Goal: Task Accomplishment & Management: Manage account settings

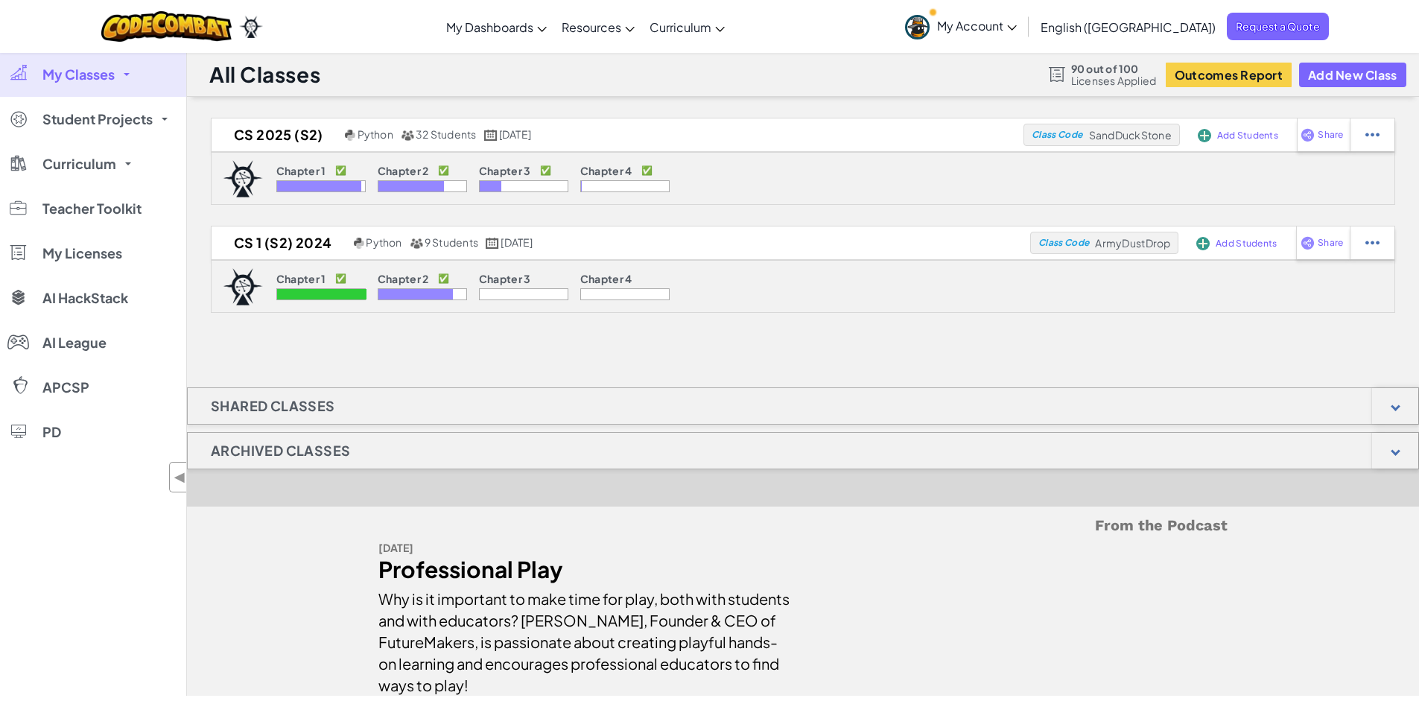
click at [128, 74] on span at bounding box center [127, 74] width 6 height 3
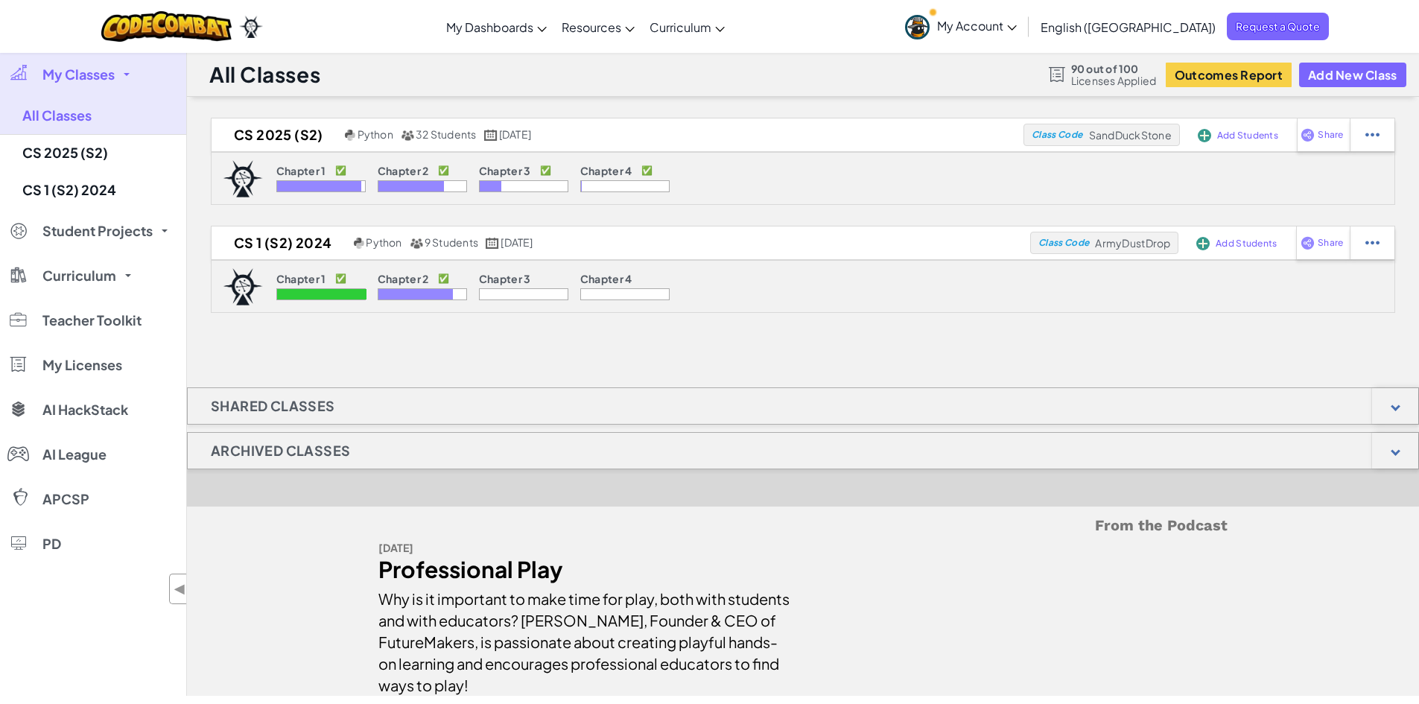
click at [1107, 77] on span "Licenses Applied" at bounding box center [1114, 80] width 86 height 12
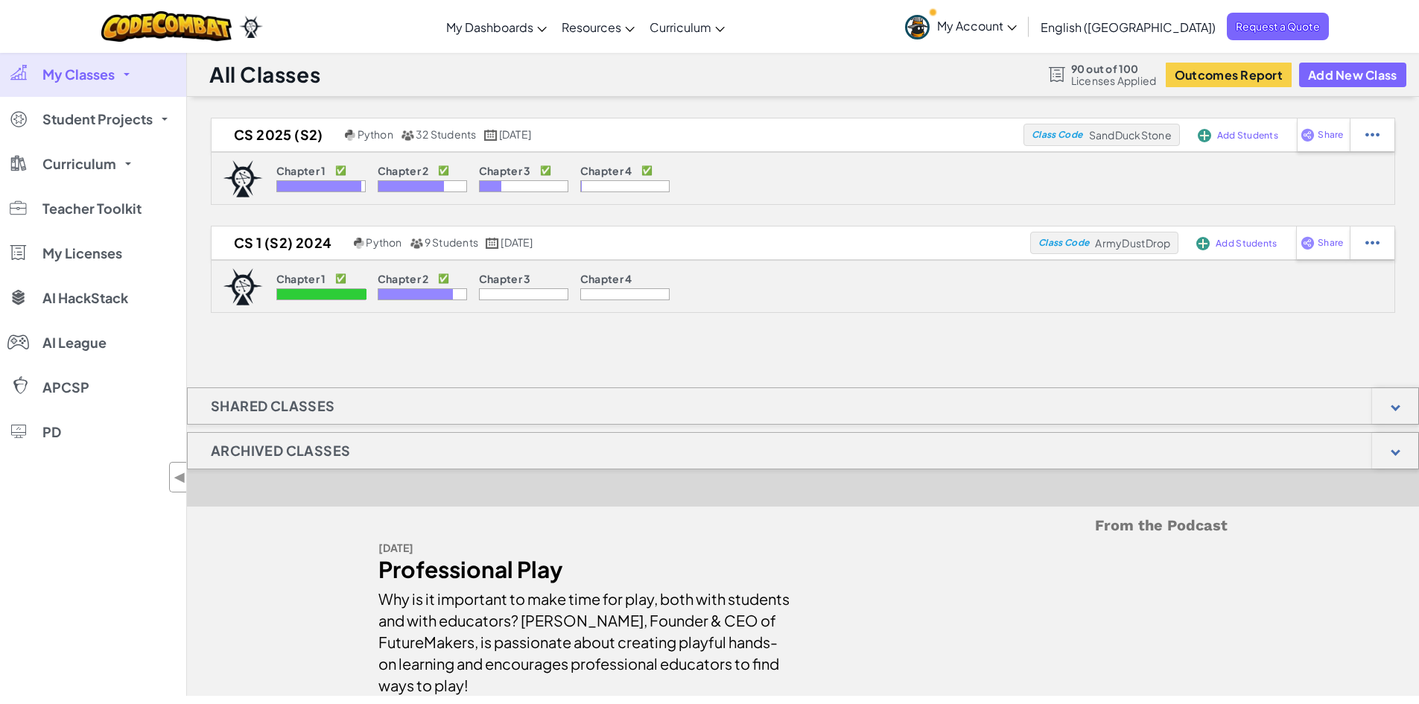
click at [1059, 70] on div at bounding box center [1057, 74] width 16 height 15
click at [1117, 74] on span "Licenses Applied" at bounding box center [1114, 80] width 86 height 12
click at [1118, 71] on span "90 out of 100" at bounding box center [1114, 69] width 86 height 12
click at [104, 252] on span "My Licenses" at bounding box center [82, 252] width 80 height 13
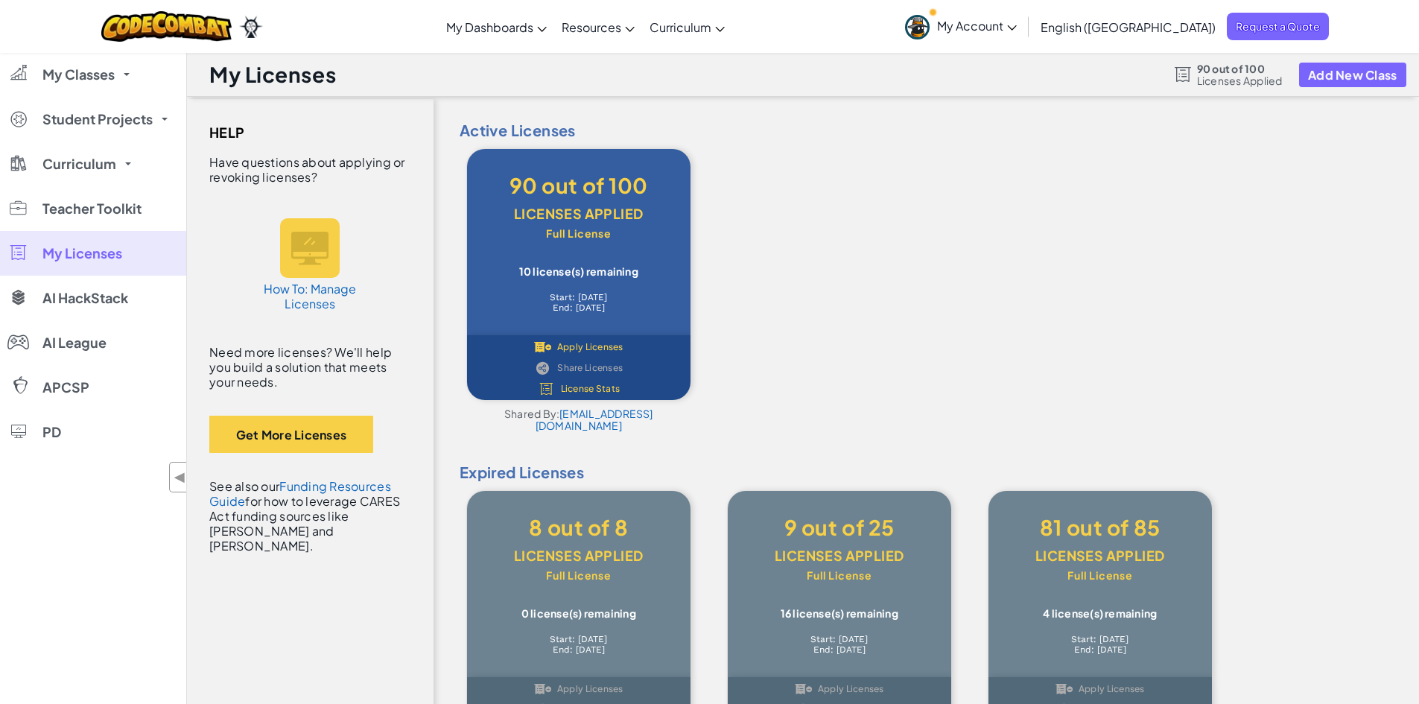
click at [584, 270] on div "10 license(s) remaining" at bounding box center [578, 271] width 179 height 12
click at [579, 192] on div "90 out of 100" at bounding box center [578, 185] width 179 height 28
click at [559, 237] on div "Full License" at bounding box center [578, 233] width 179 height 10
click at [590, 387] on span "License Stats" at bounding box center [591, 388] width 60 height 9
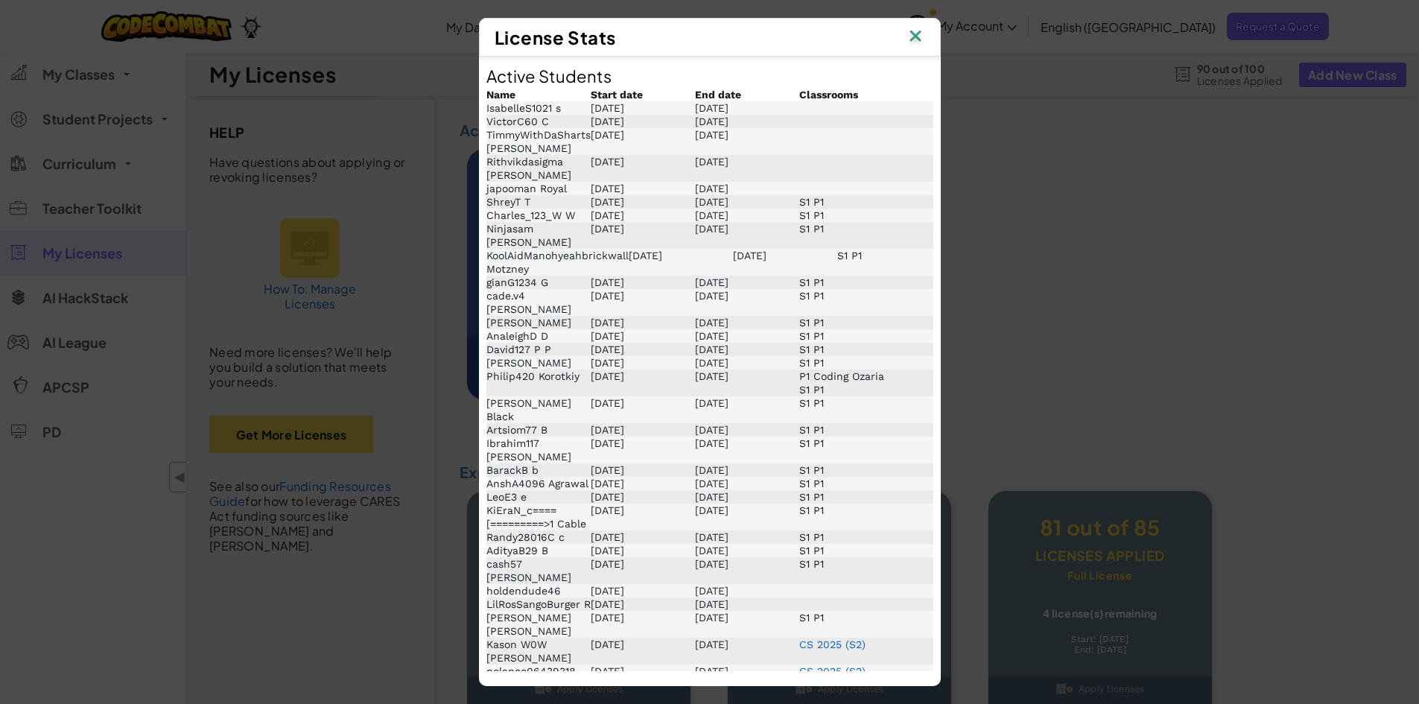
click at [920, 36] on img at bounding box center [915, 37] width 19 height 22
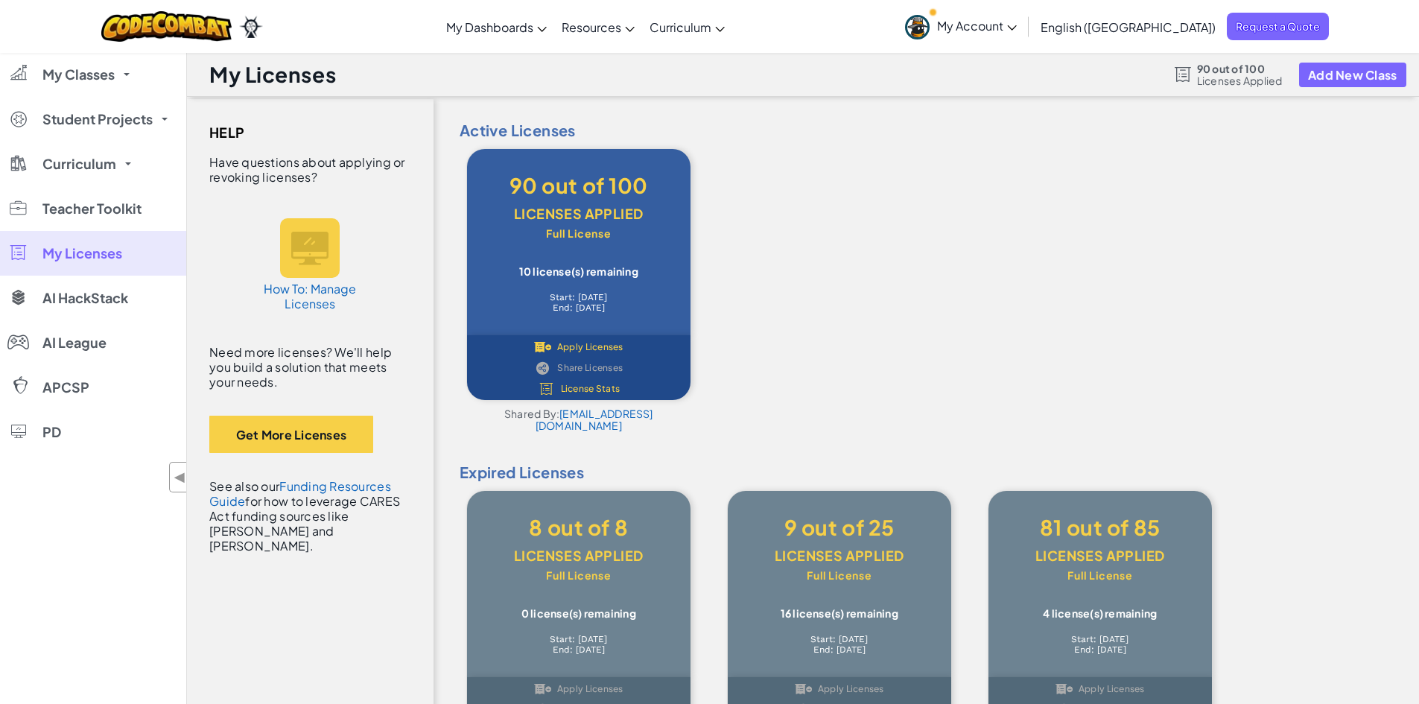
click at [579, 344] on span "Apply Licenses" at bounding box center [590, 347] width 66 height 9
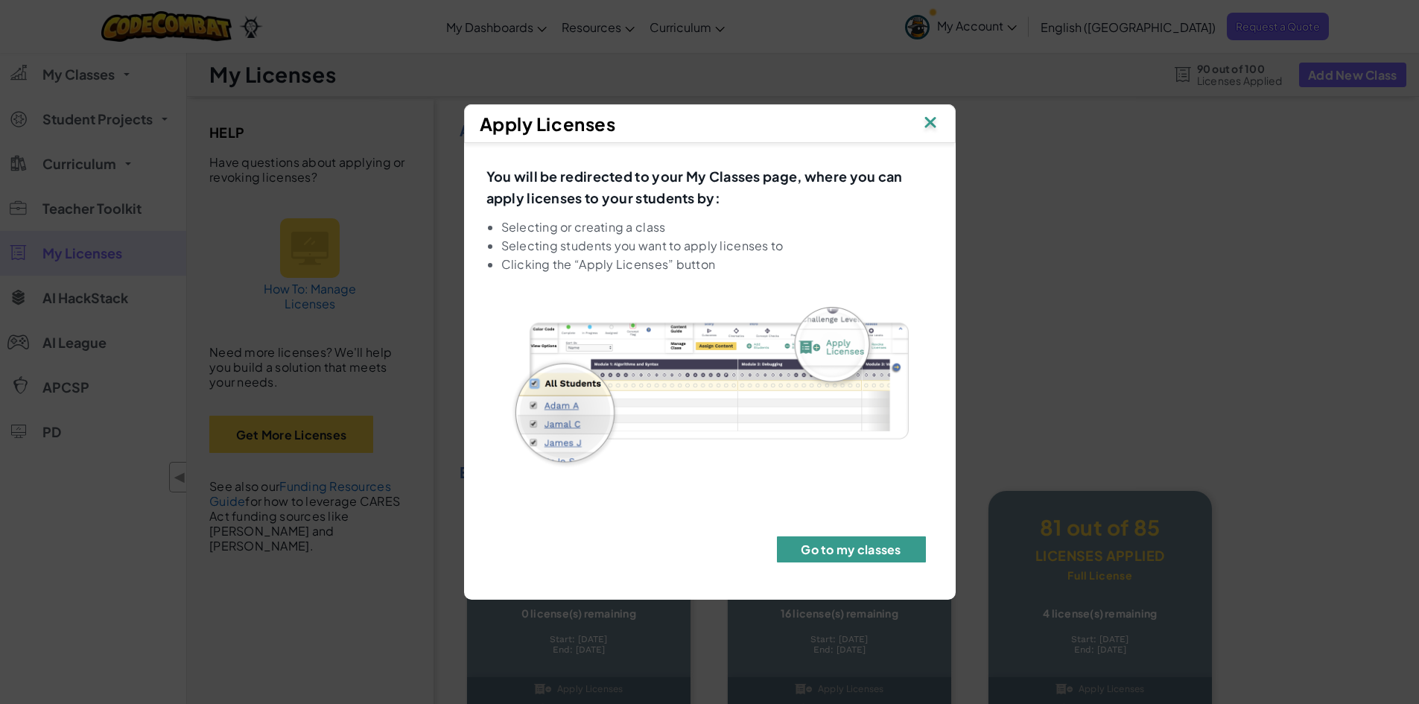
click at [859, 550] on button "Go to my classes" at bounding box center [851, 549] width 149 height 26
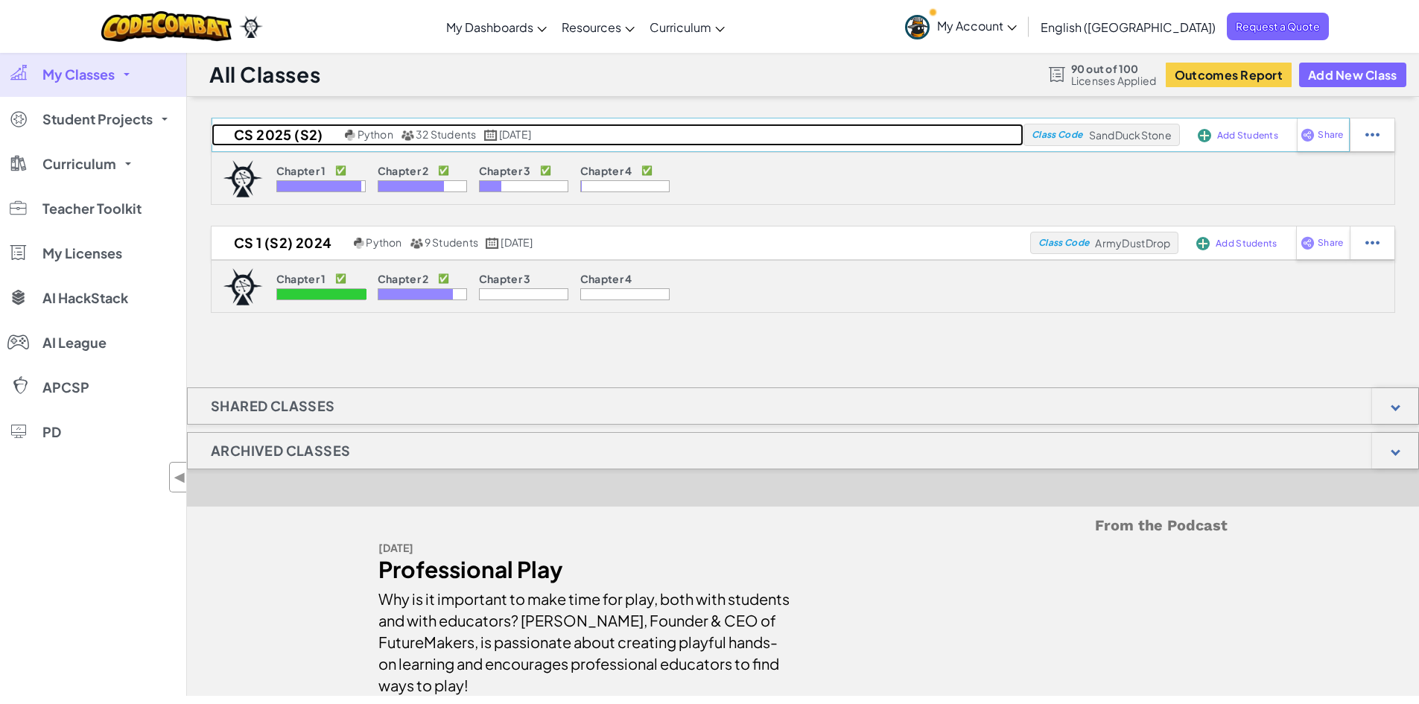
click at [274, 130] on h2 "CS 2025 (S2)" at bounding box center [276, 135] width 130 height 22
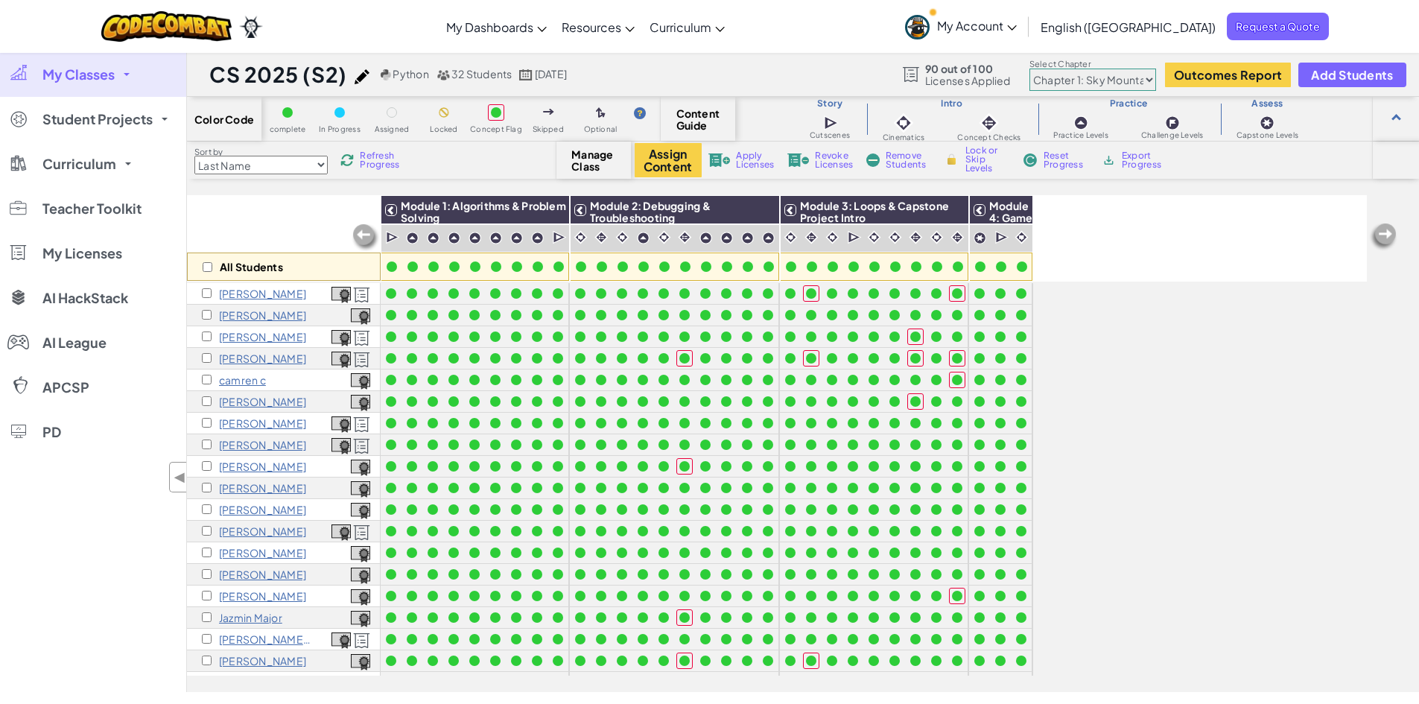
click at [837, 162] on span "Revoke Licenses" at bounding box center [834, 160] width 38 height 18
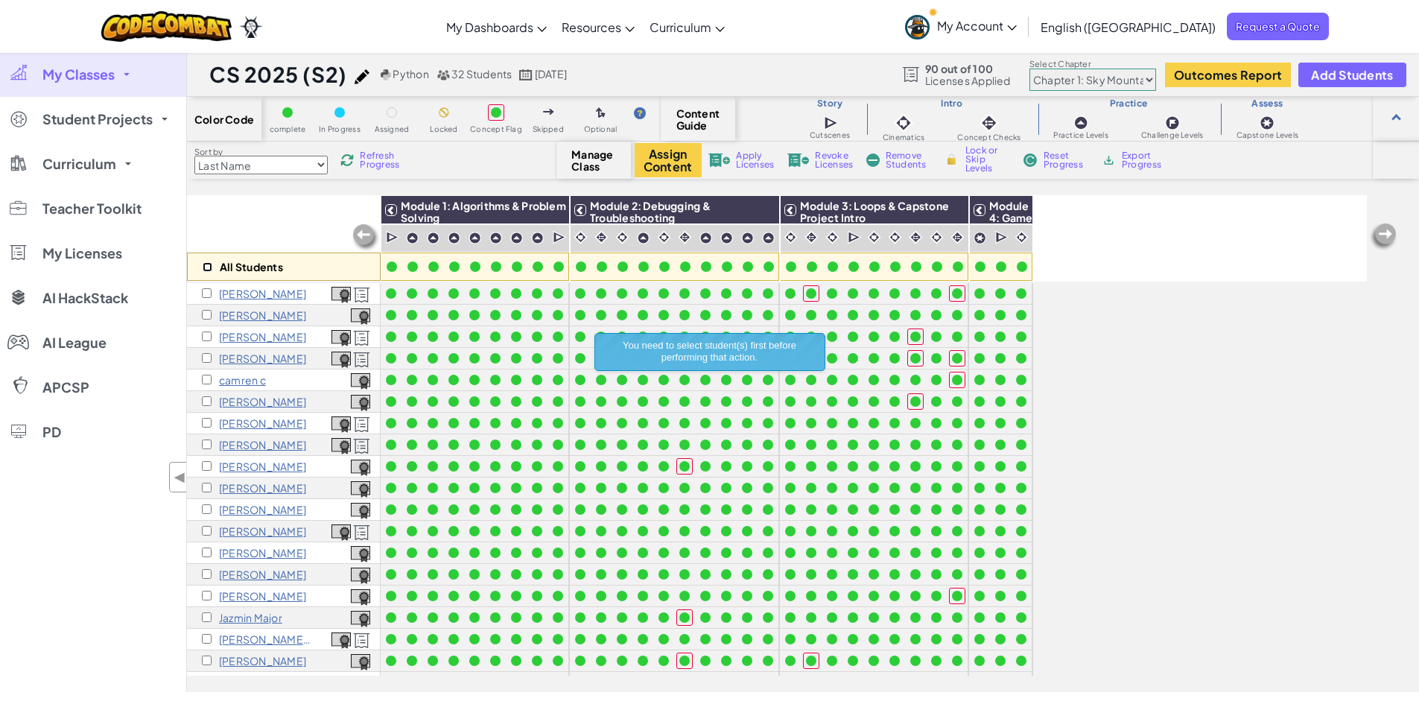
click at [204, 267] on input "checkbox" at bounding box center [208, 267] width 10 height 10
checkbox input "true"
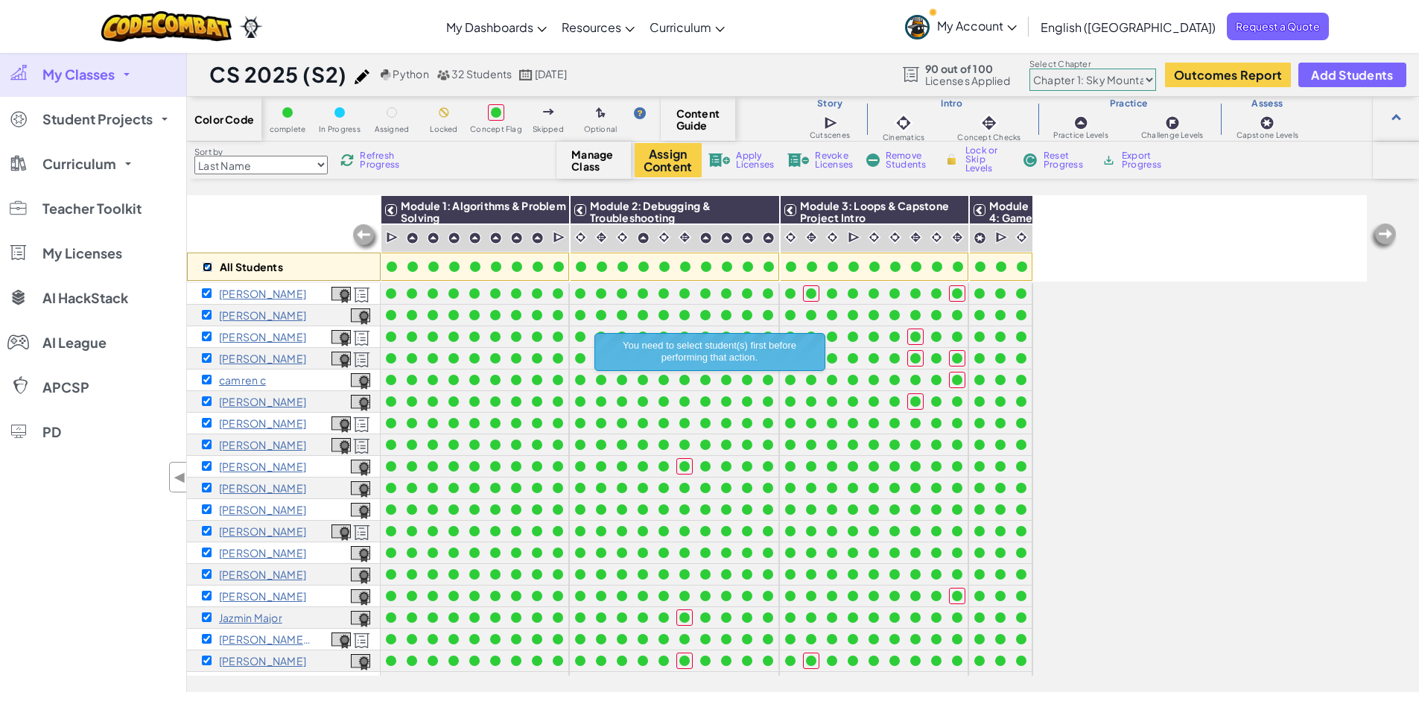
checkbox input "true"
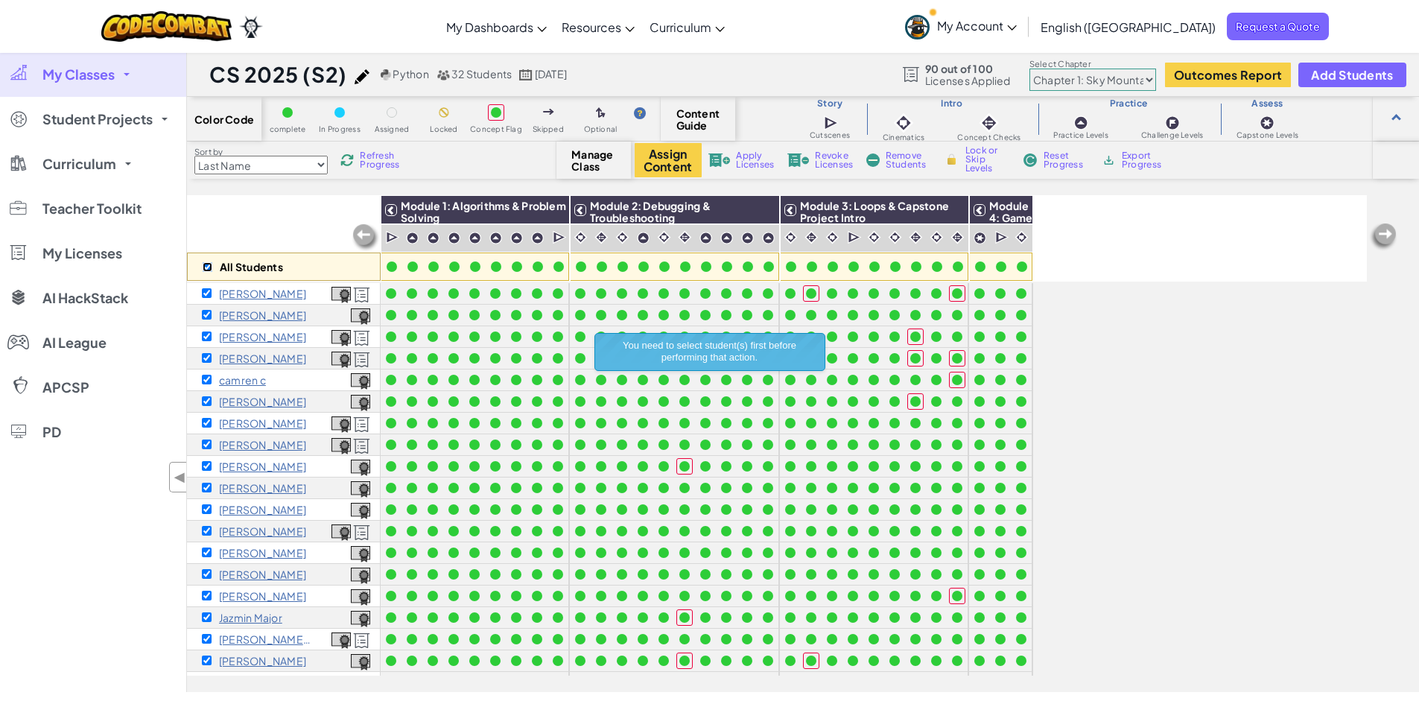
checkbox input "true"
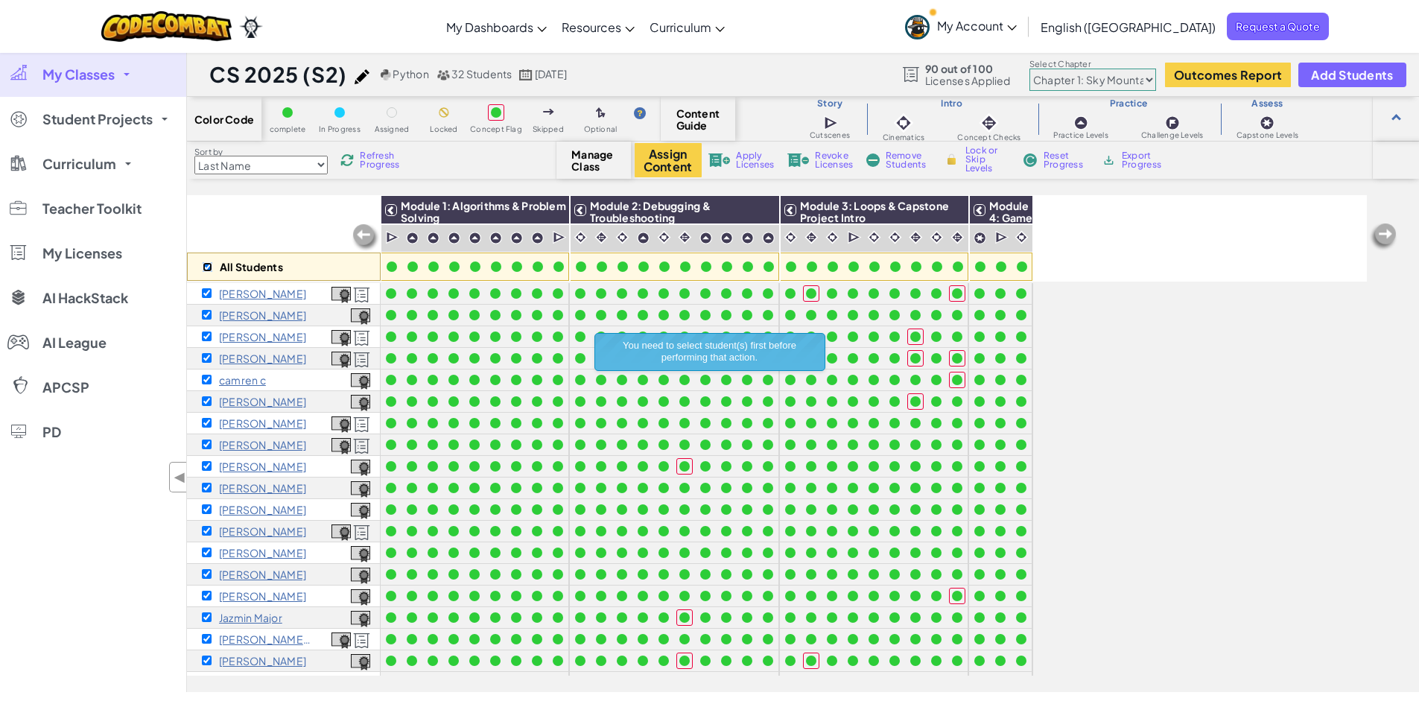
checkbox input "true"
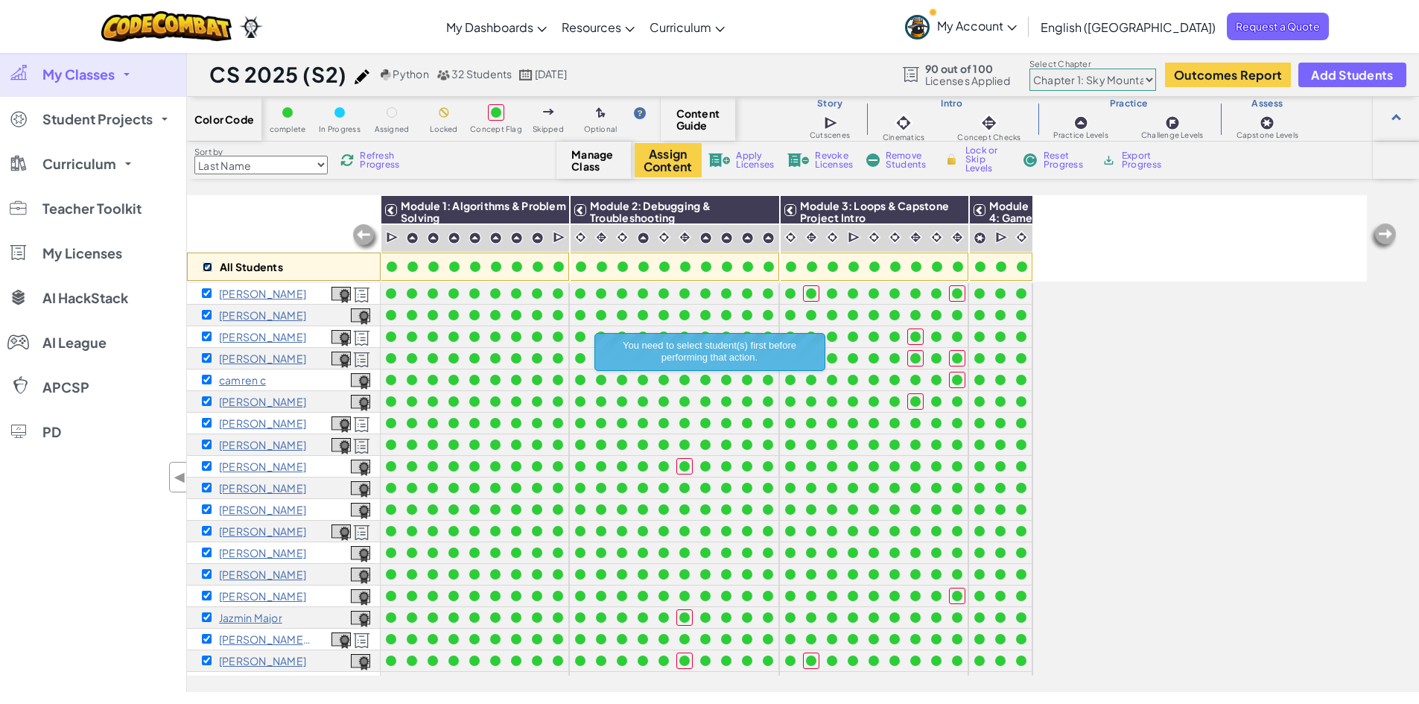
checkbox input "true"
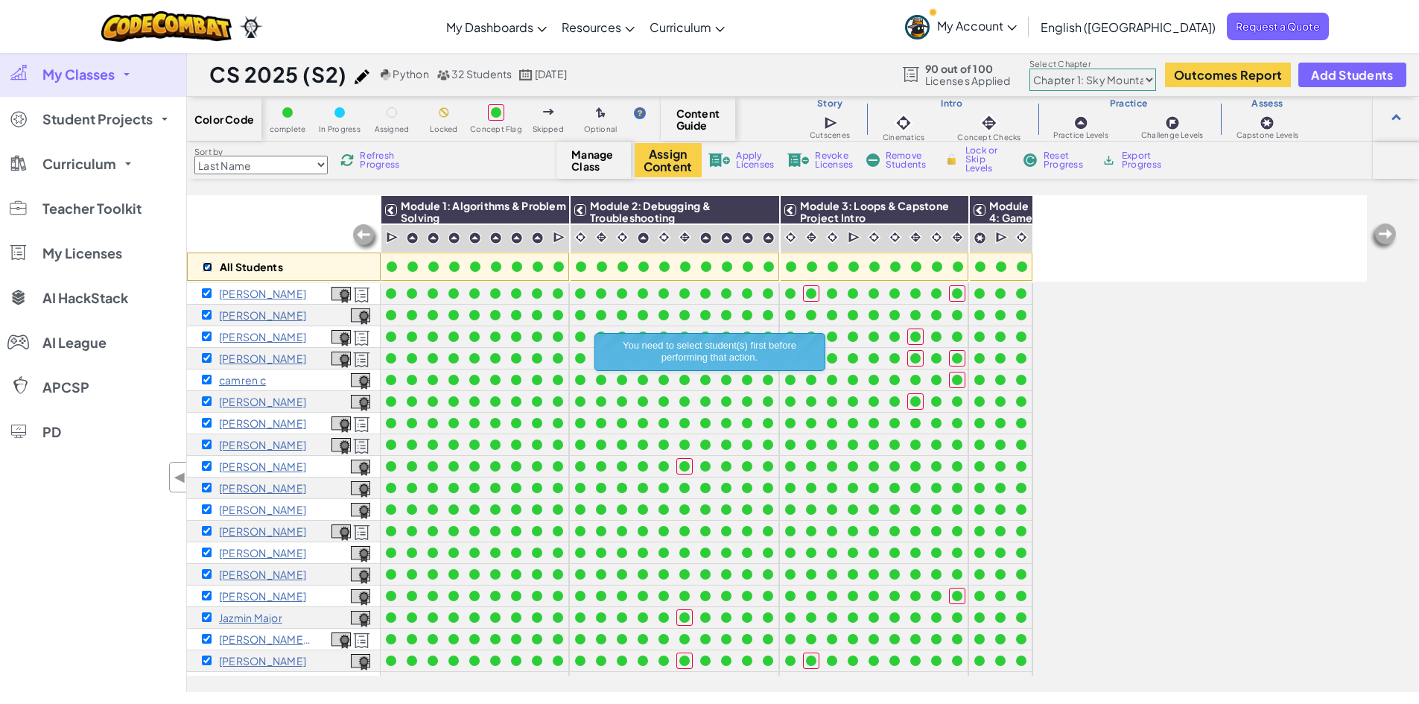
checkbox input "true"
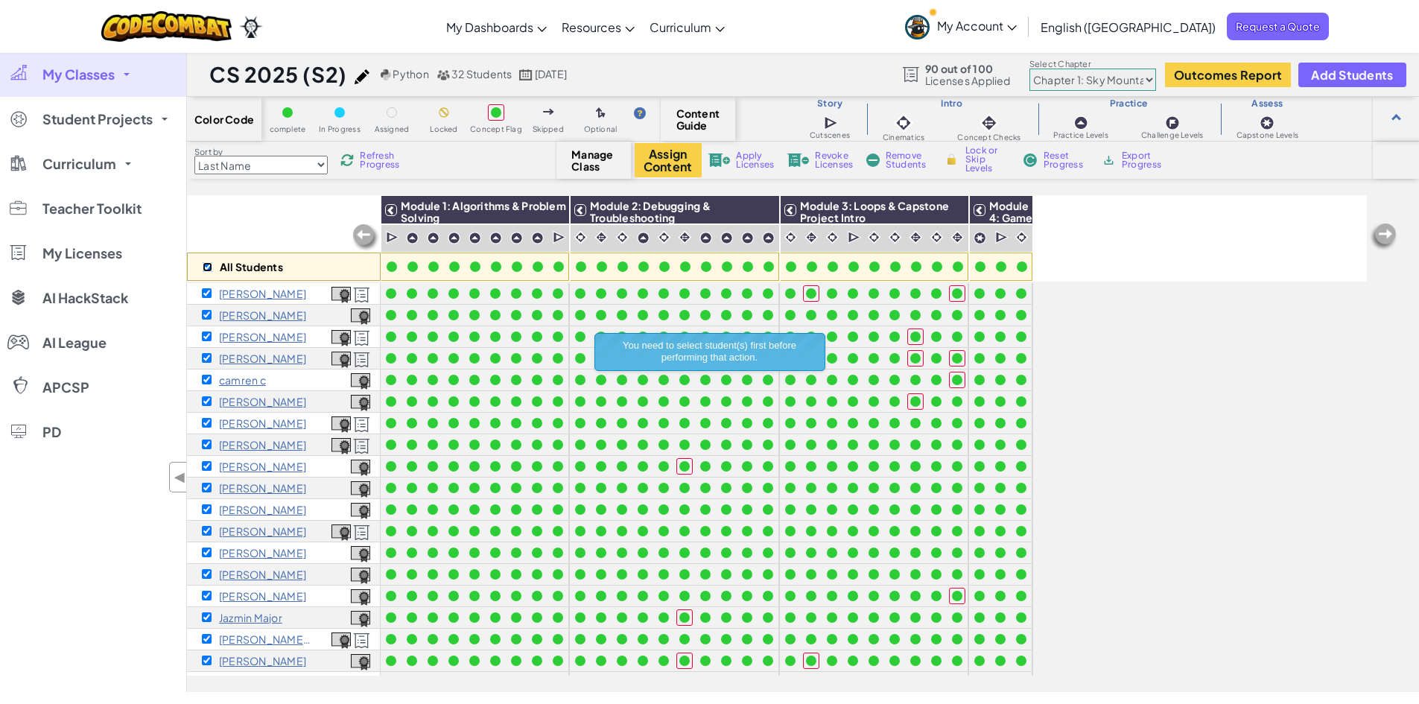
checkbox input "true"
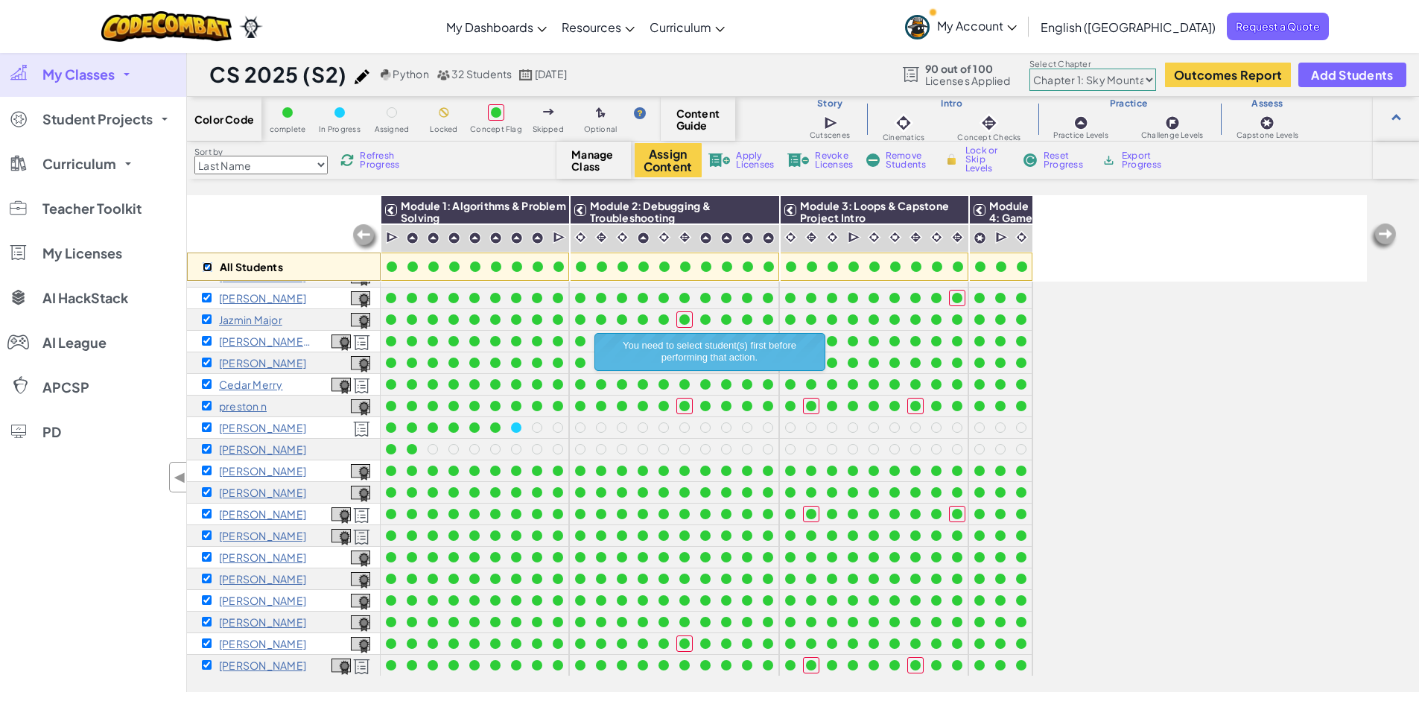
scroll to position [310, 0]
click at [844, 161] on span "Revoke Licenses" at bounding box center [834, 160] width 38 height 18
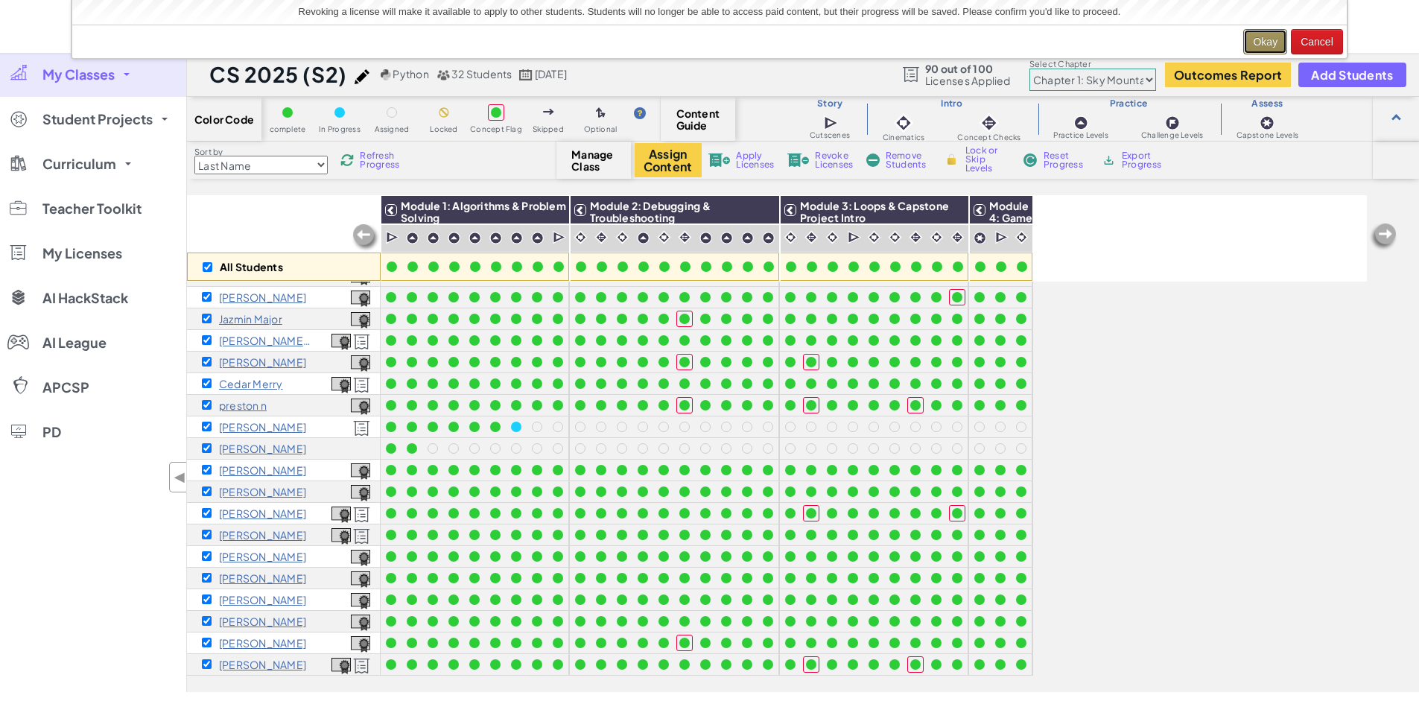
click at [1261, 36] on button "Okay" at bounding box center [1265, 41] width 44 height 25
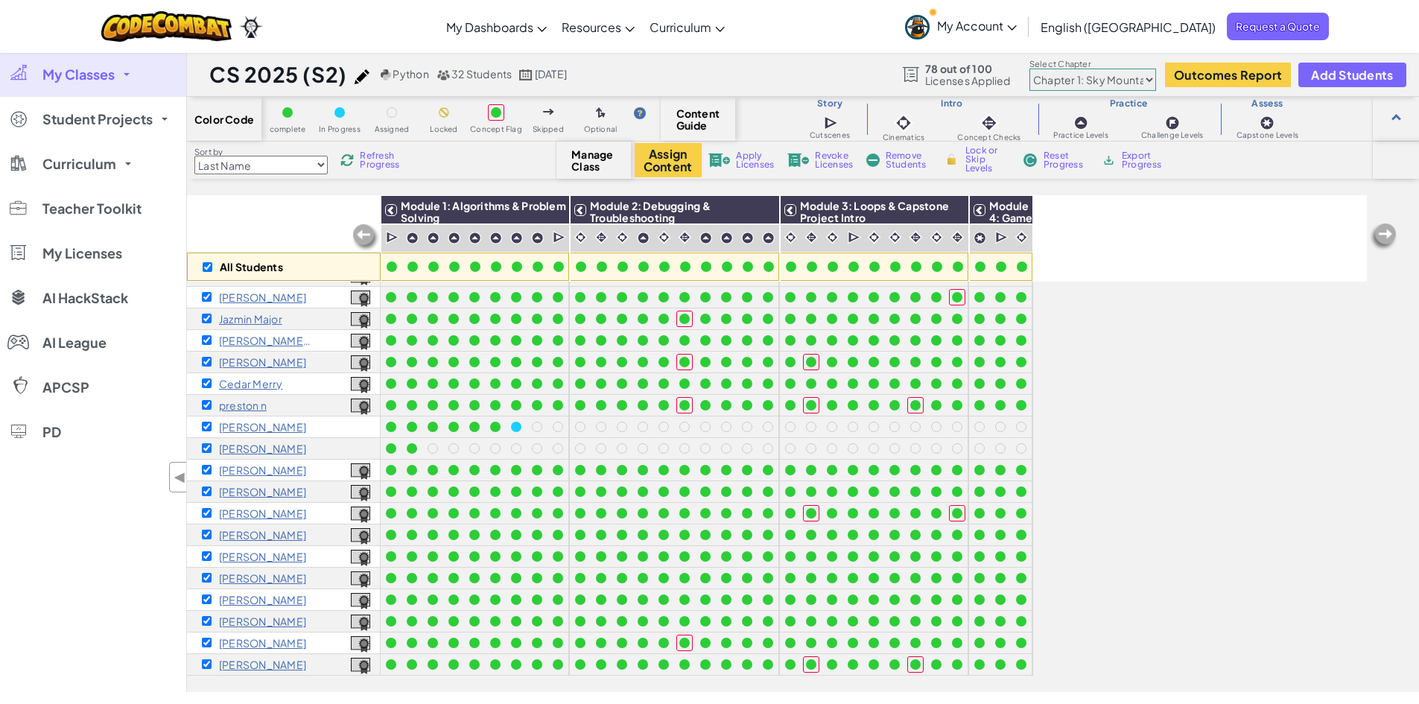
click at [121, 74] on link "My Classes" at bounding box center [93, 74] width 186 height 45
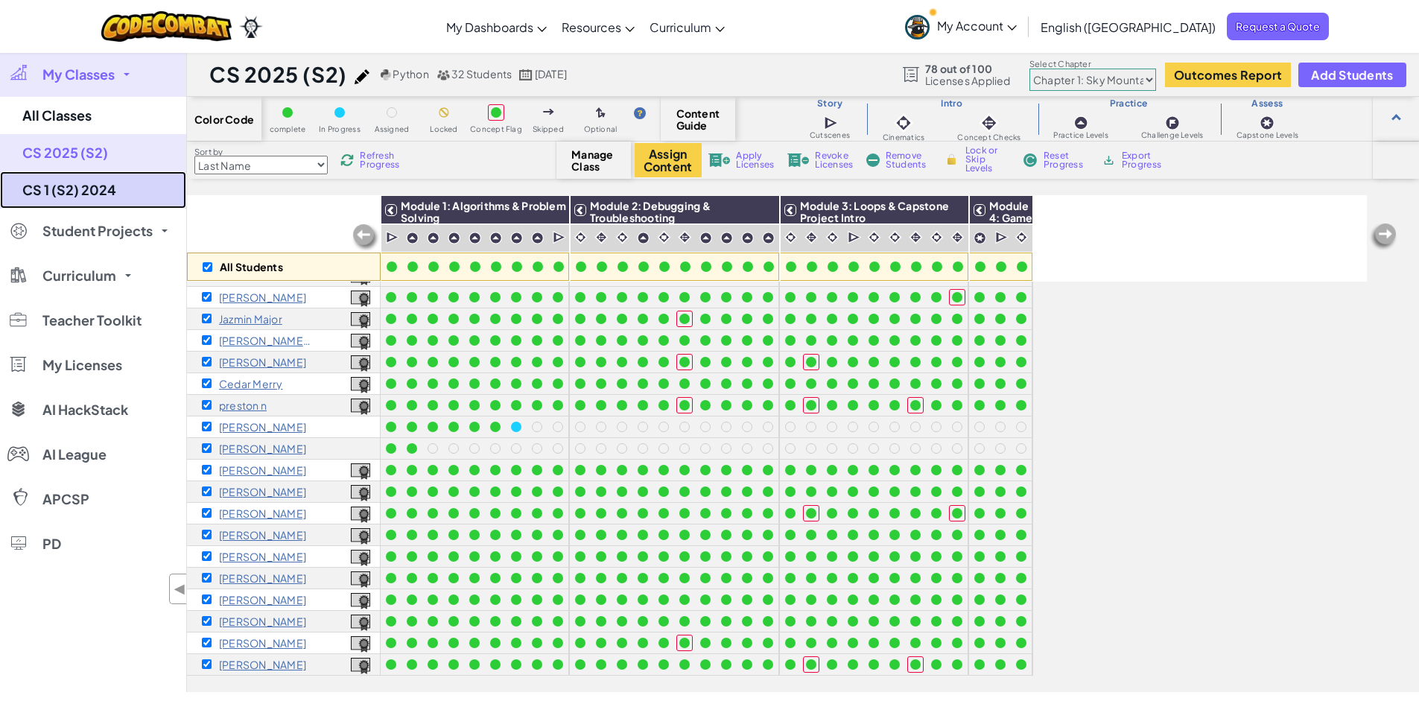
click at [95, 188] on link "CS 1 (S2) 2024" at bounding box center [93, 189] width 186 height 37
checkbox input "false"
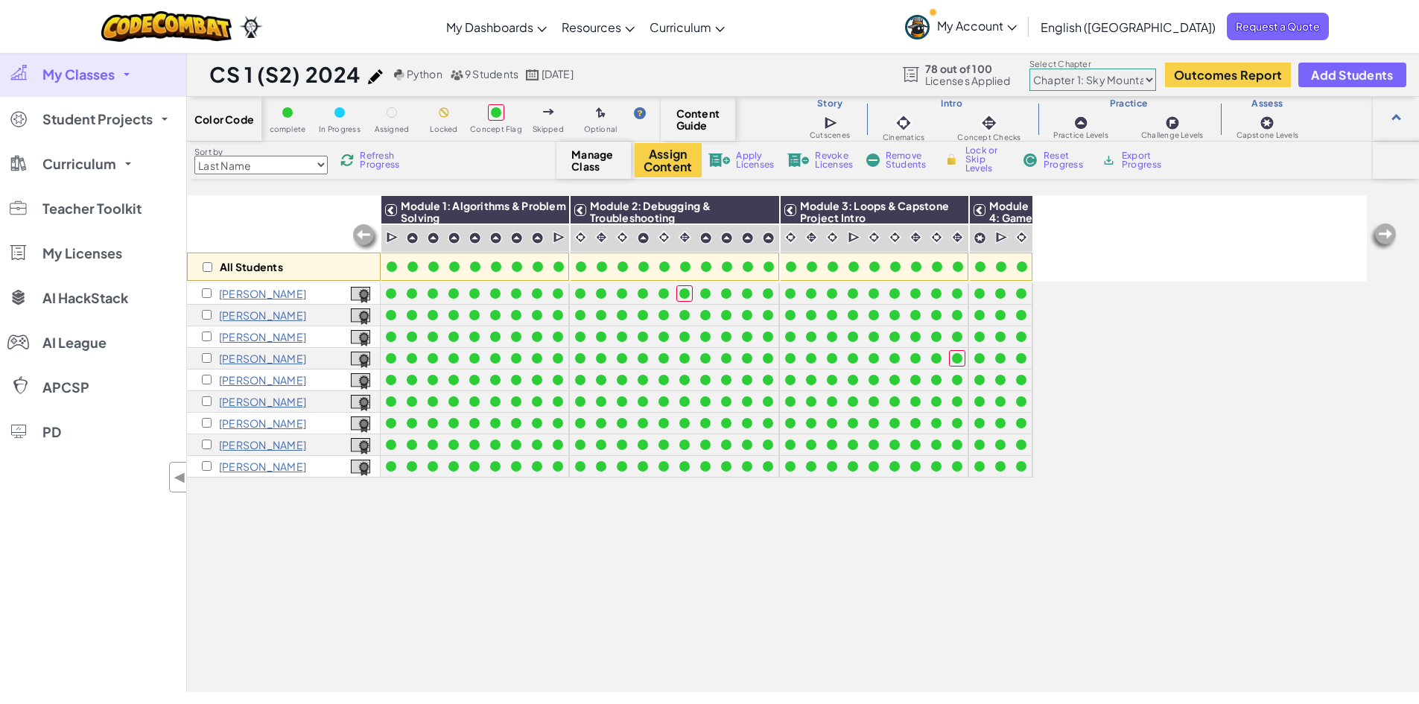
click at [112, 76] on span "My Classes" at bounding box center [78, 74] width 72 height 13
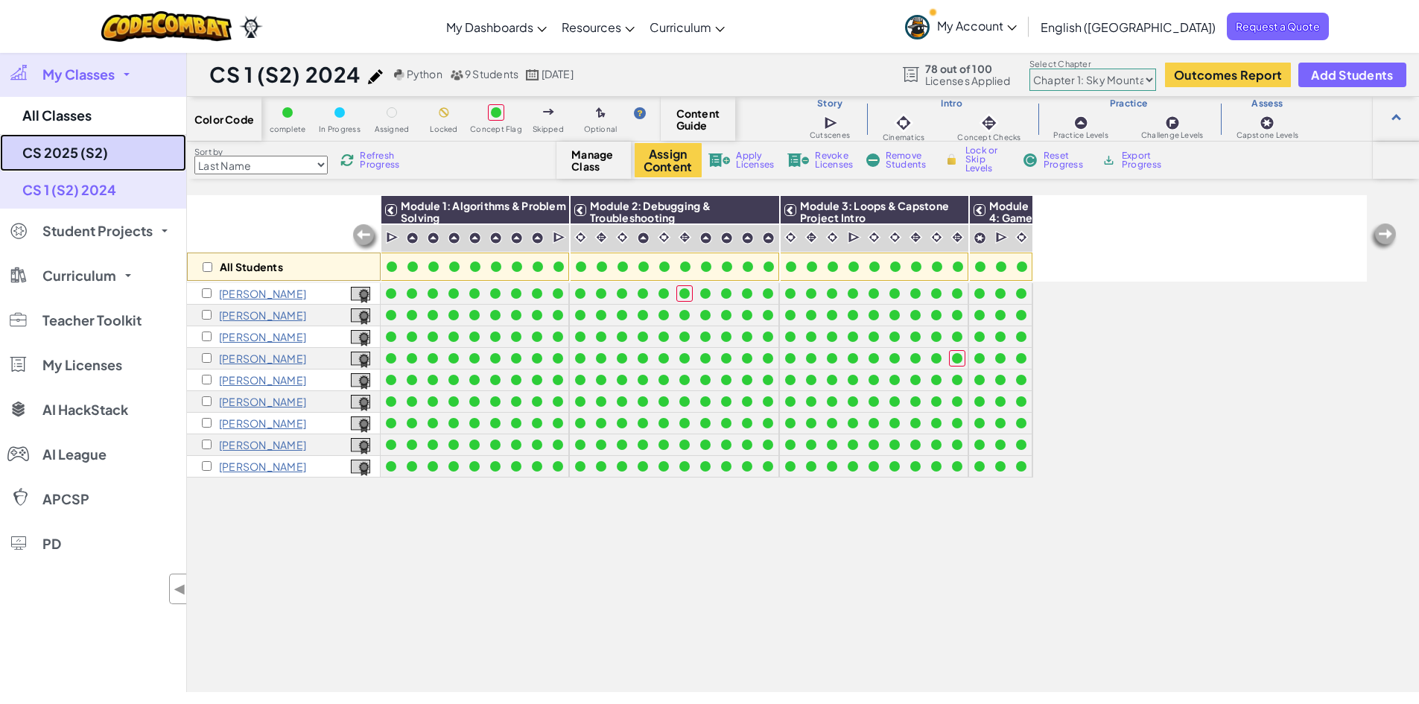
click at [81, 156] on link "CS 2025 (S2)" at bounding box center [93, 152] width 186 height 37
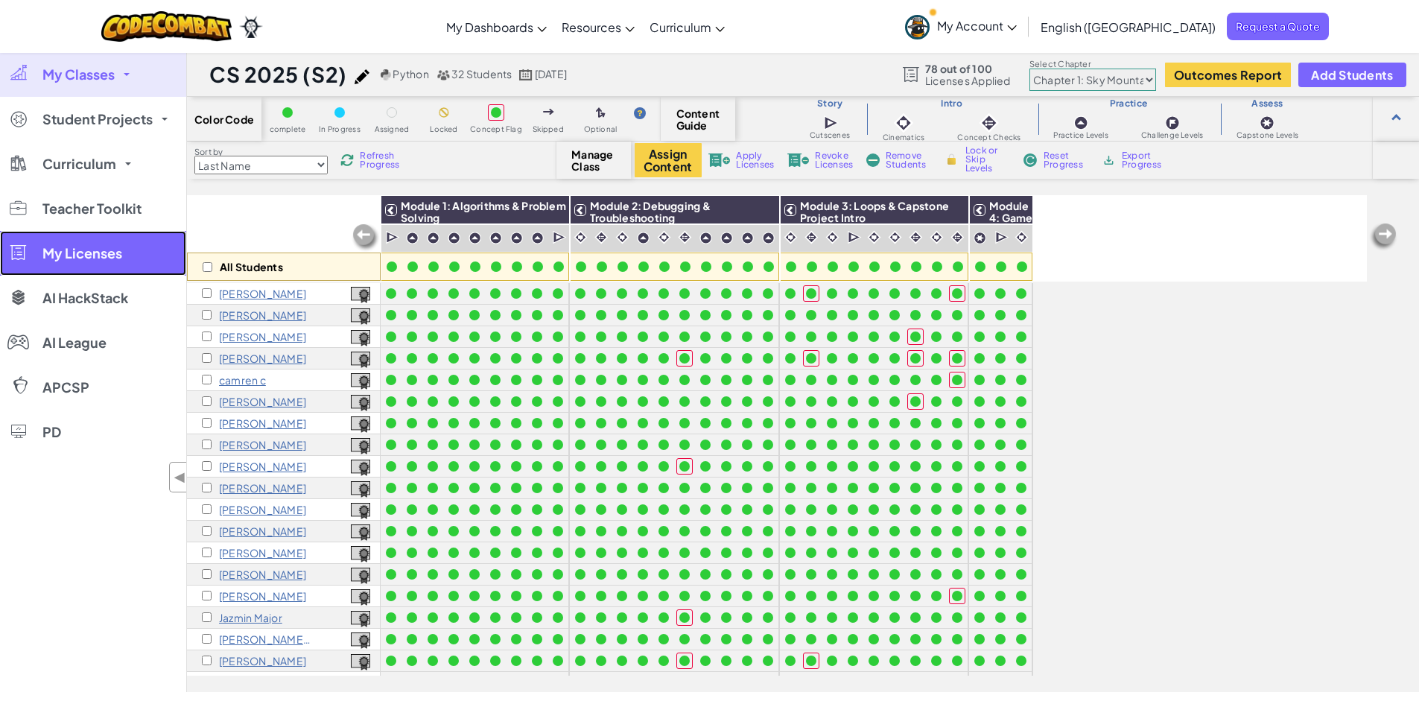
click at [74, 248] on span "My Licenses" at bounding box center [82, 252] width 80 height 13
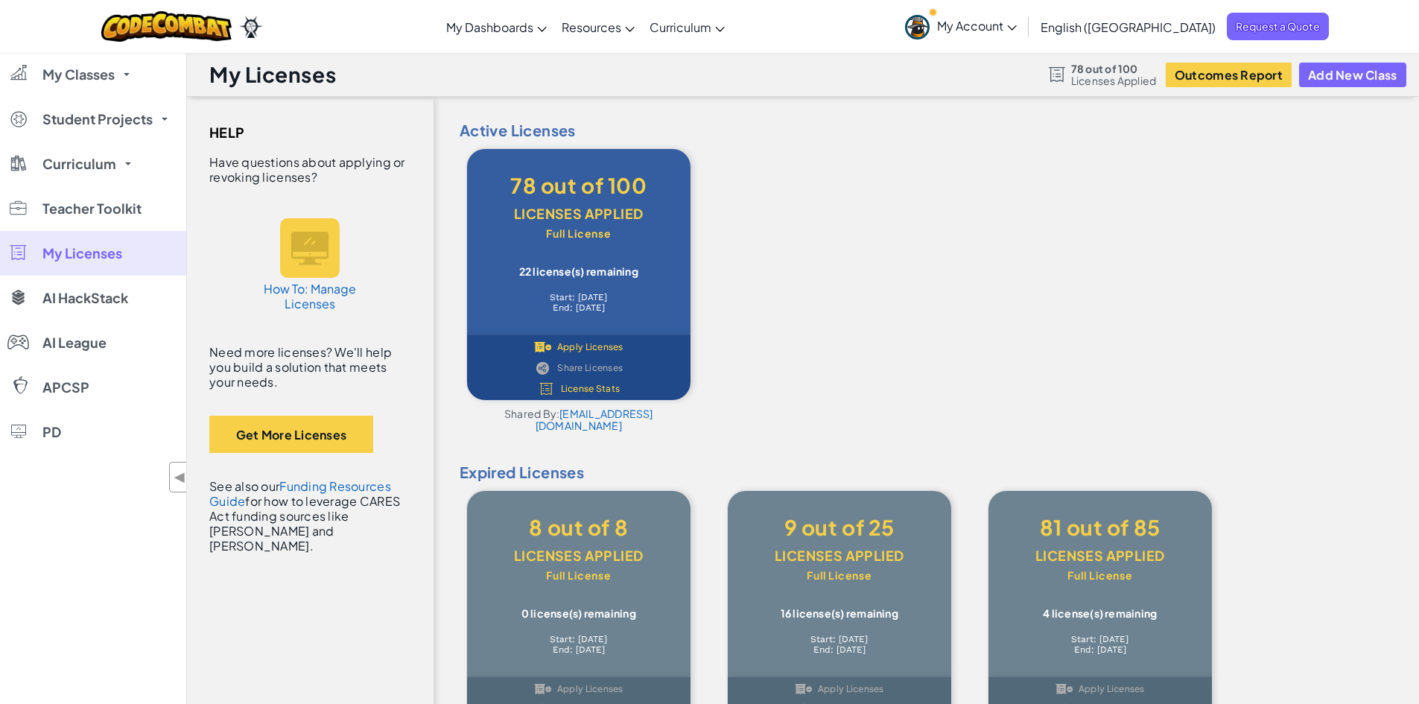
click at [587, 386] on span "License Stats" at bounding box center [591, 388] width 60 height 9
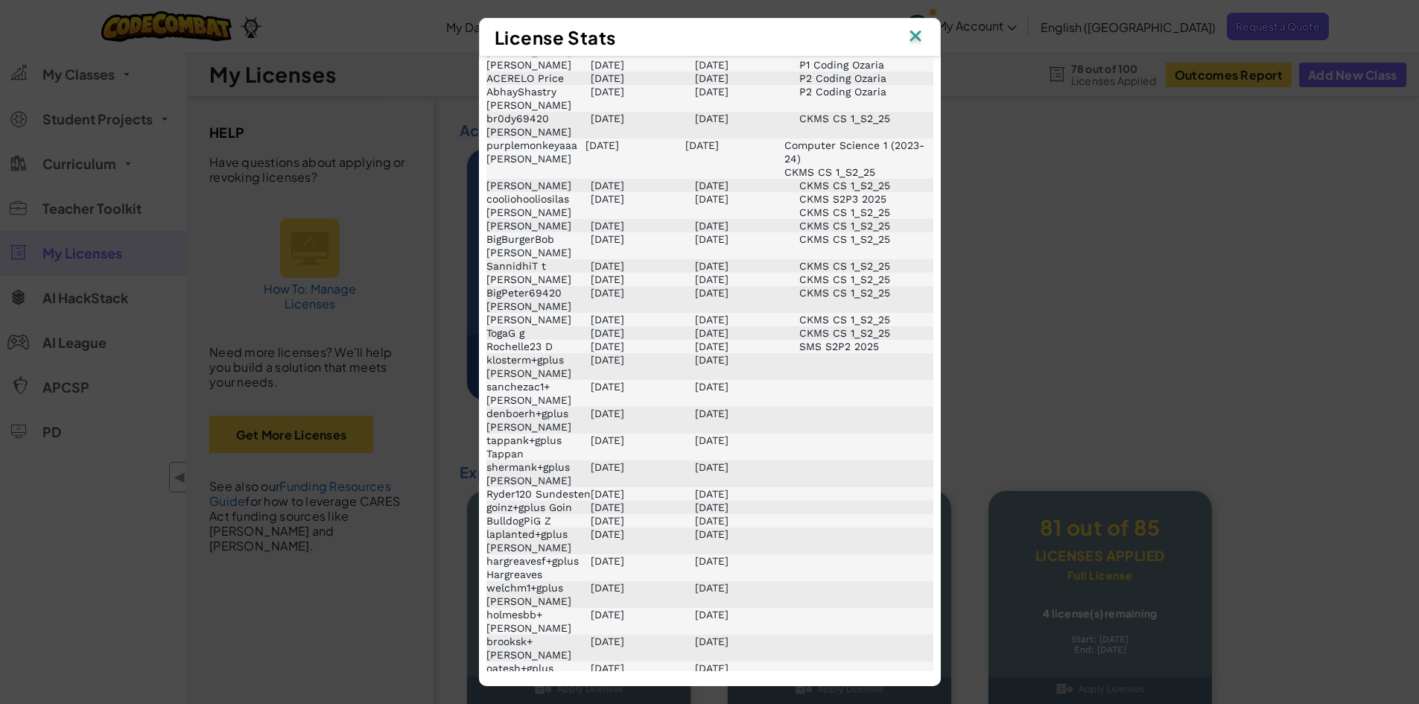
scroll to position [1043, 0]
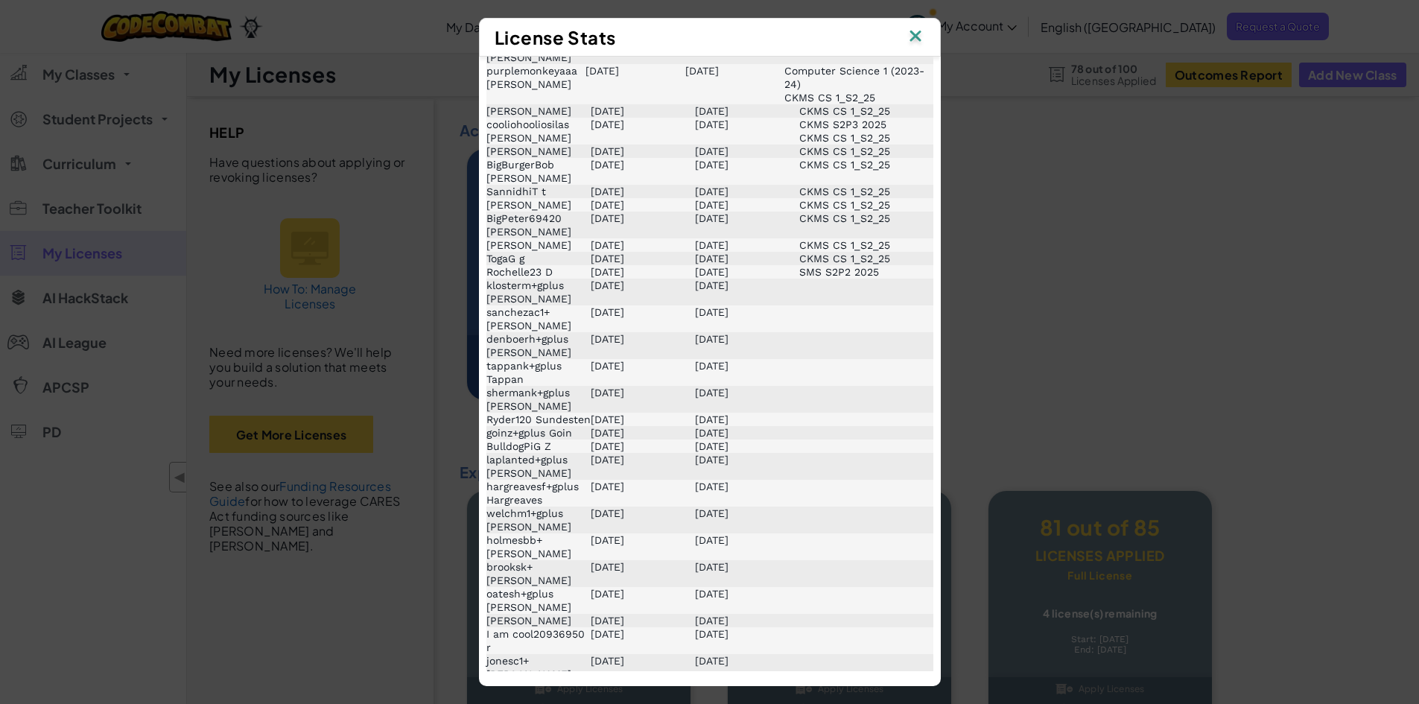
click at [922, 36] on img at bounding box center [915, 37] width 19 height 22
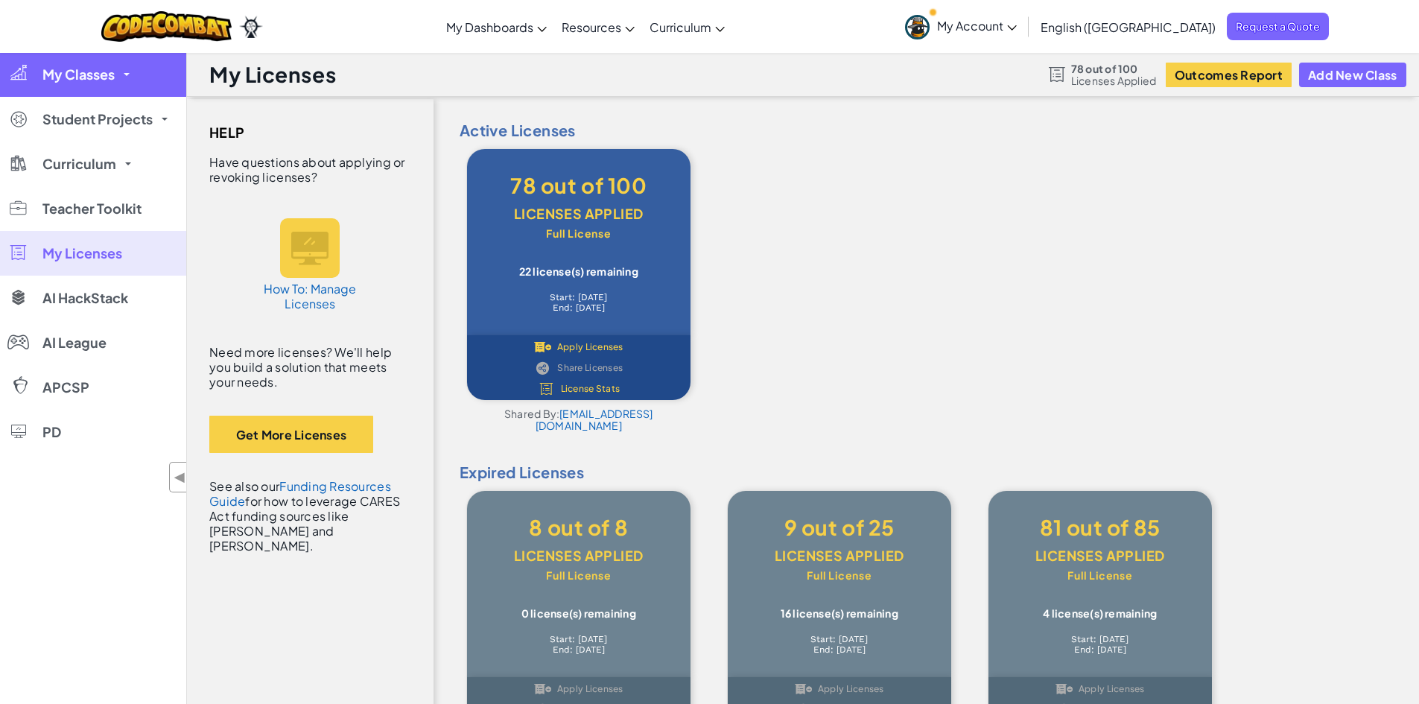
click at [119, 71] on link "My Classes" at bounding box center [93, 74] width 186 height 45
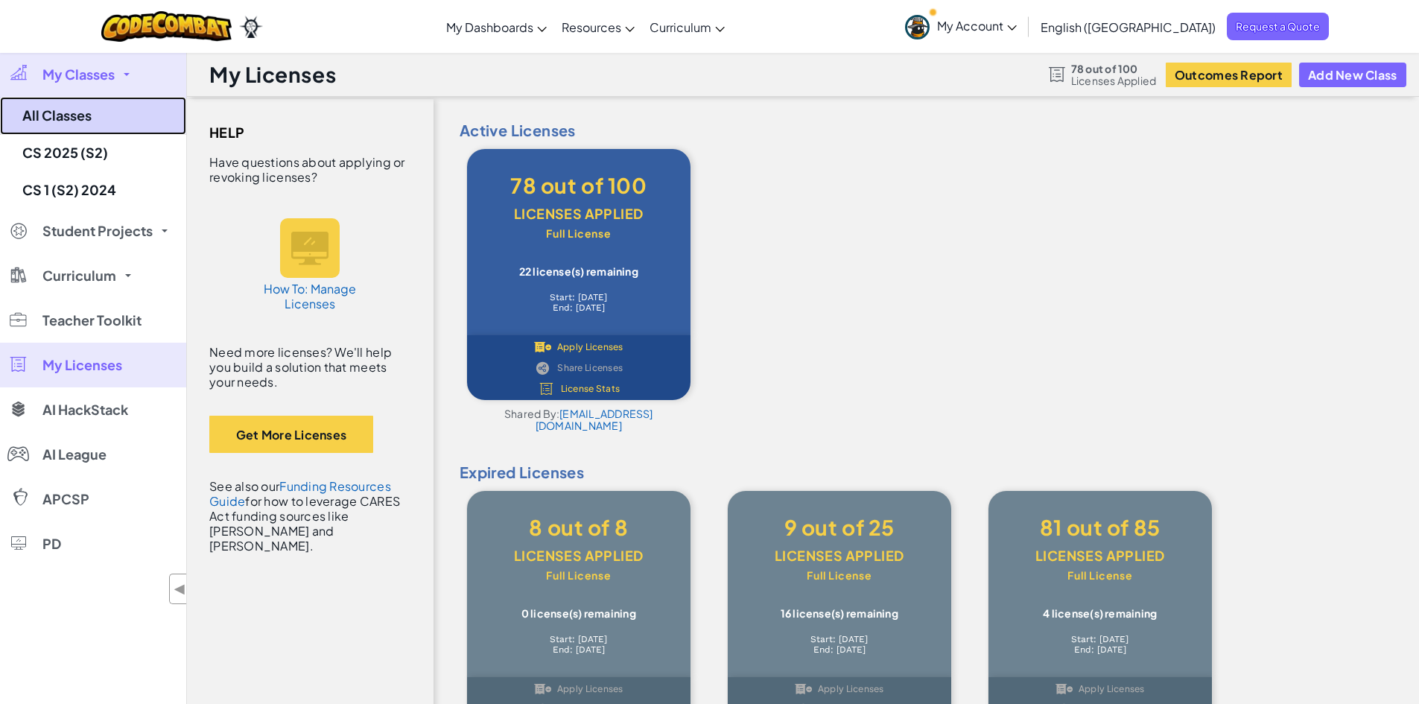
click at [63, 115] on link "All Classes" at bounding box center [93, 116] width 186 height 38
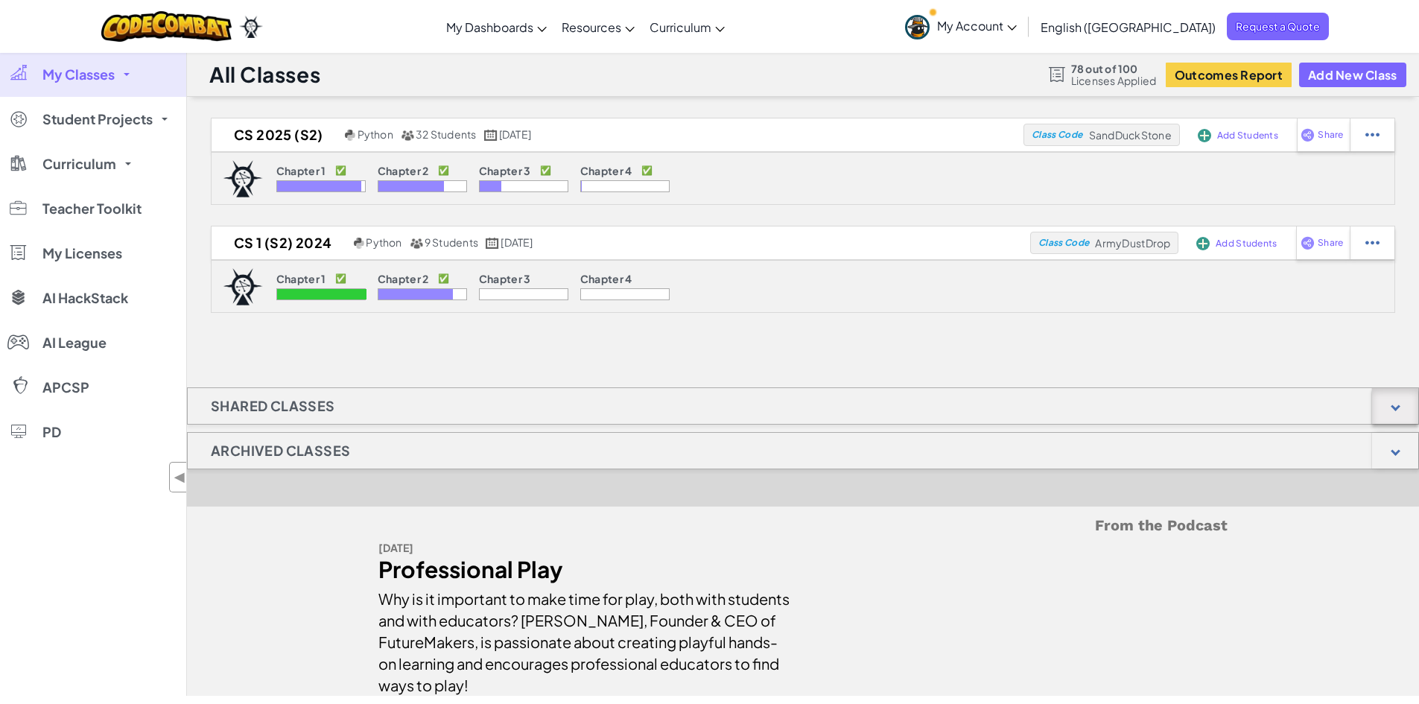
click at [1402, 411] on div at bounding box center [1395, 406] width 46 height 36
click at [1403, 454] on div at bounding box center [1395, 451] width 46 height 36
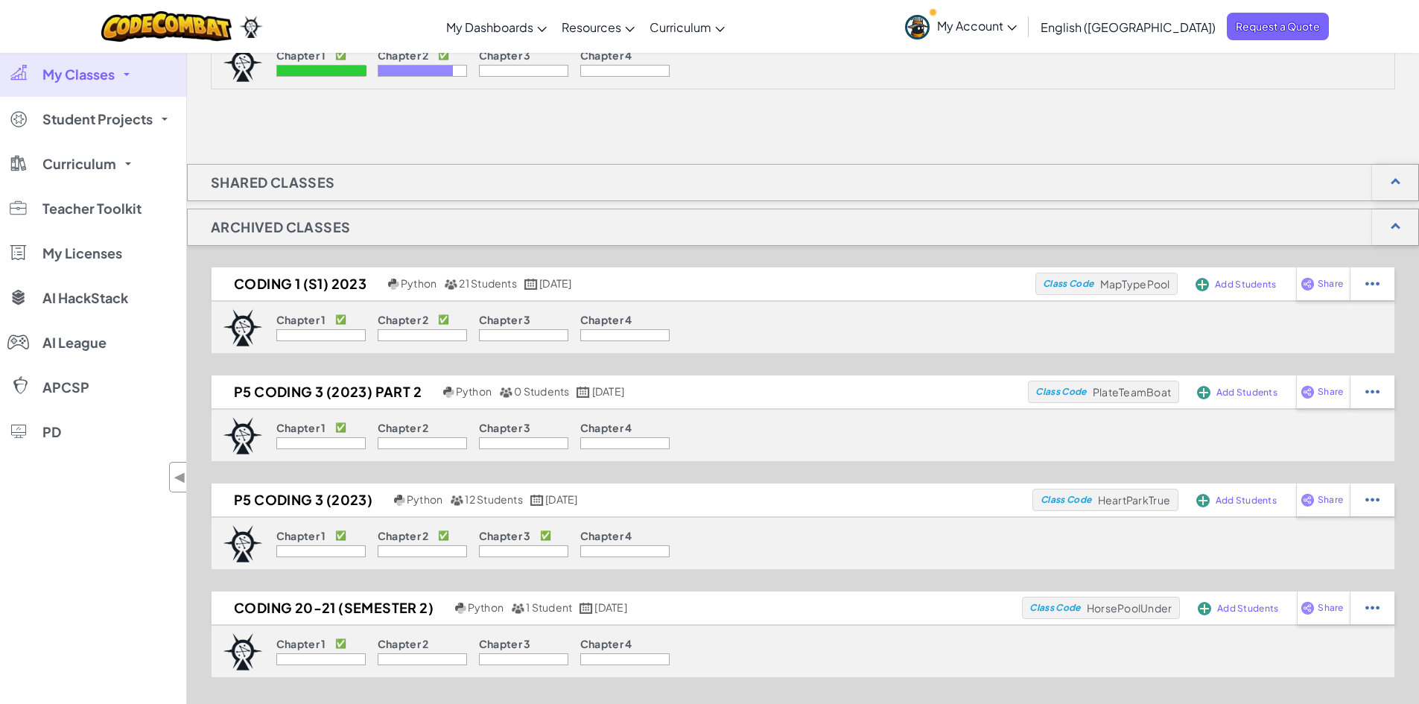
scroll to position [372, 0]
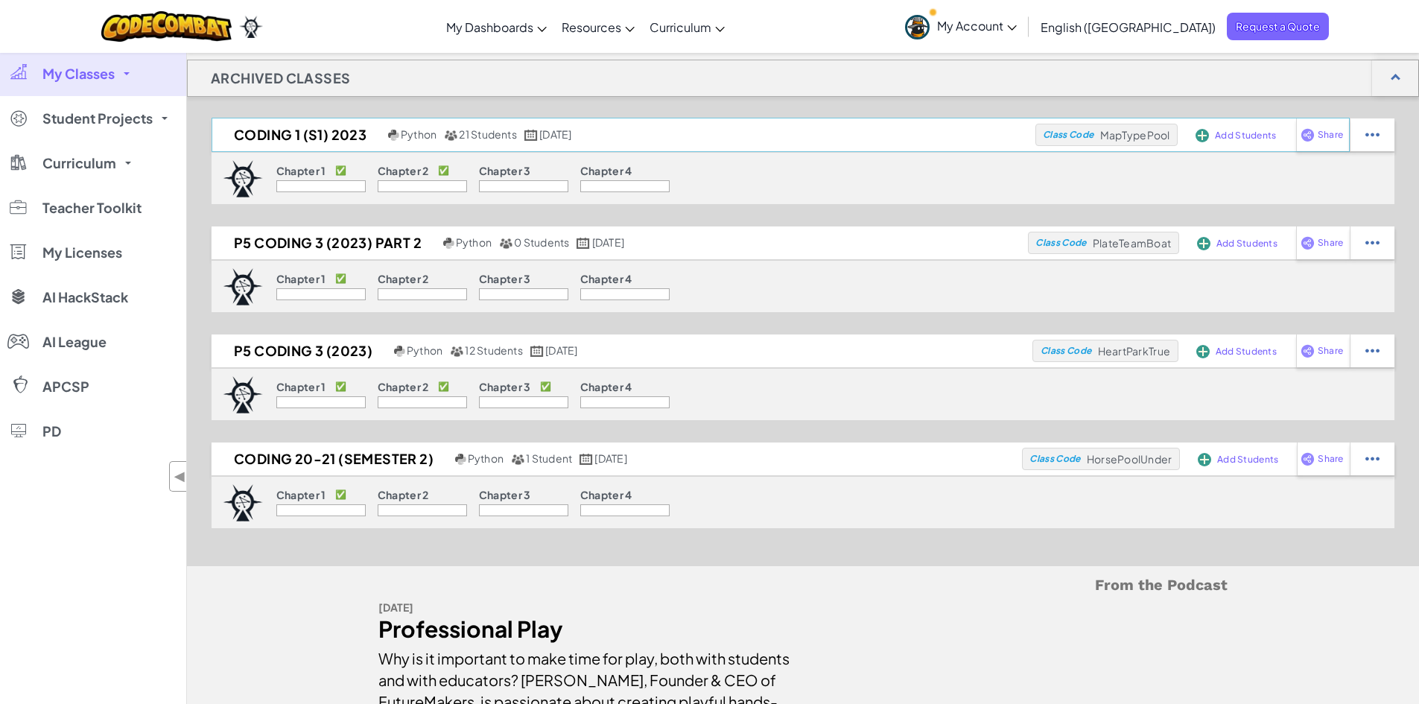
click at [312, 138] on h2 "Coding 1 (S1) 2023" at bounding box center [297, 135] width 173 height 22
click at [313, 130] on h2 "Coding 1 (S1) 2023" at bounding box center [297, 135] width 173 height 22
click at [263, 134] on h2 "Coding 1 (S1) 2023" at bounding box center [297, 135] width 173 height 22
click at [311, 146] on h2 "P5 Coding 3 (2023) part 2" at bounding box center [297, 135] width 173 height 22
click at [334, 146] on h2 "P5 Coding 3 (2023)" at bounding box center [297, 135] width 173 height 22
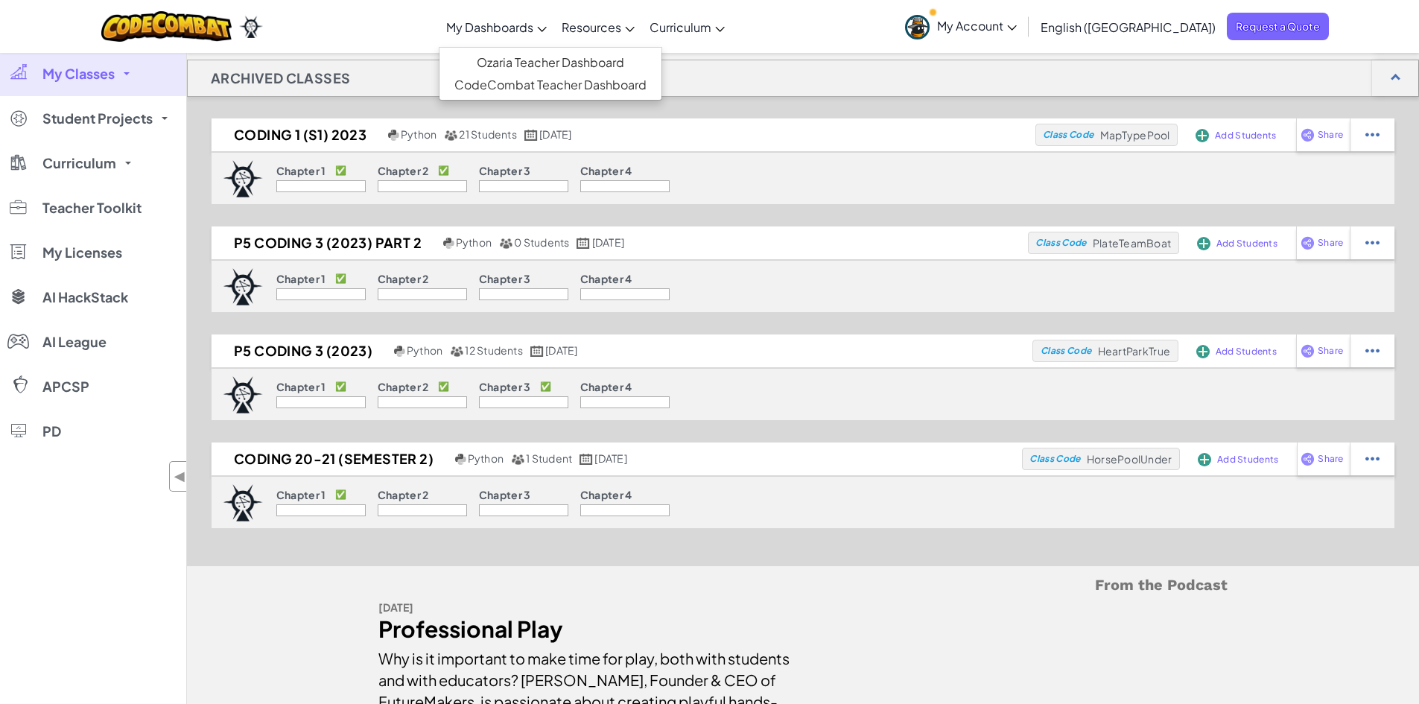
click at [554, 33] on link "My Dashboards" at bounding box center [496, 27] width 115 height 40
click at [588, 84] on link "CodeCombat Teacher Dashboard" at bounding box center [550, 85] width 222 height 22
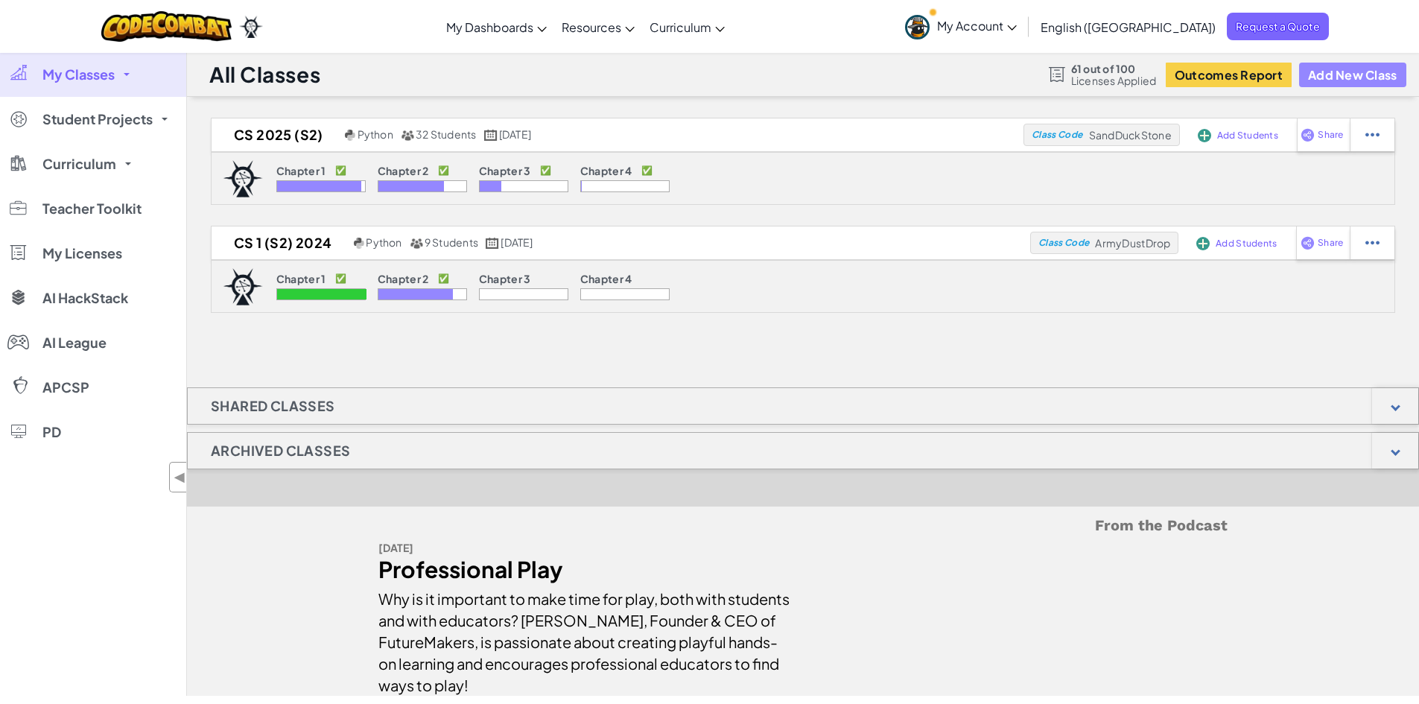
click at [1361, 71] on button "Add New Class" at bounding box center [1352, 75] width 107 height 25
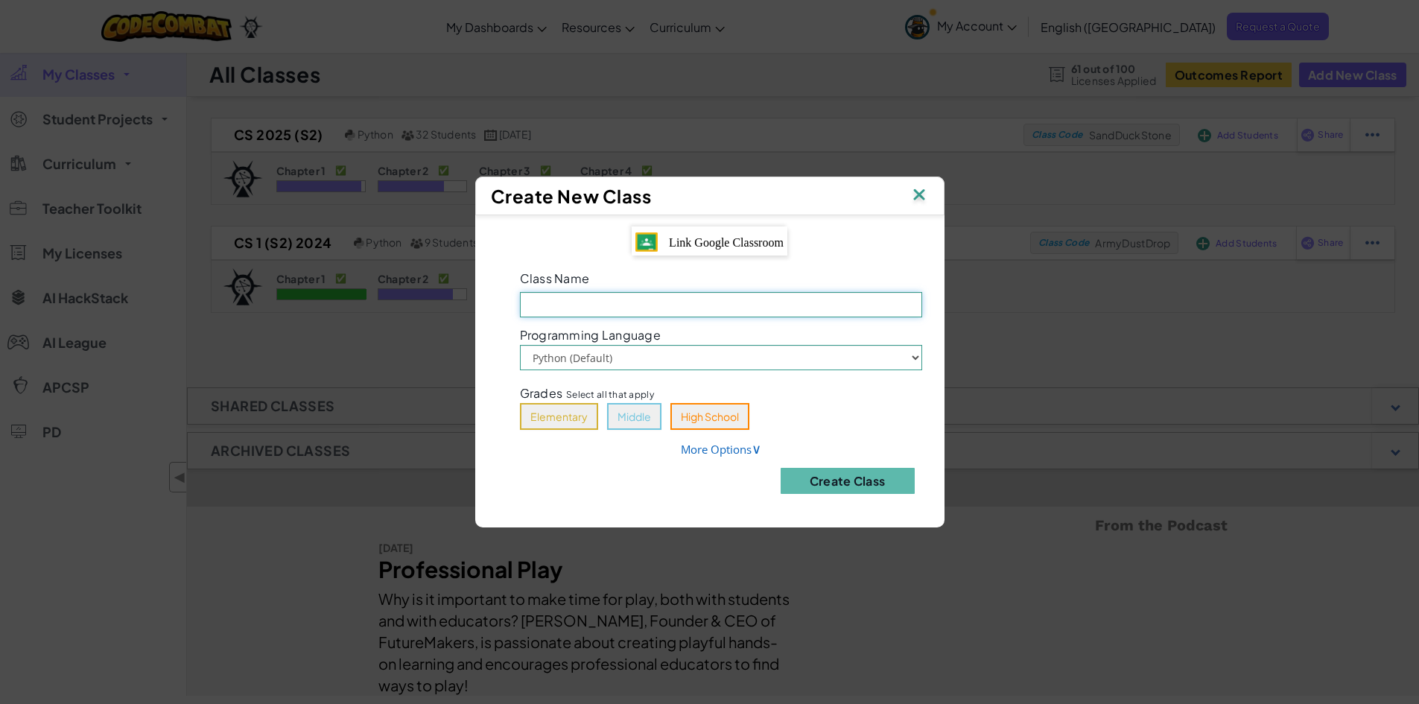
click at [614, 300] on input "Class Name Field is required" at bounding box center [721, 304] width 402 height 25
type input "CS: A 2025-2026 (S1)"
click at [636, 416] on button "Middle" at bounding box center [634, 416] width 54 height 27
click at [740, 446] on link "More Options ∨" at bounding box center [721, 449] width 80 height 15
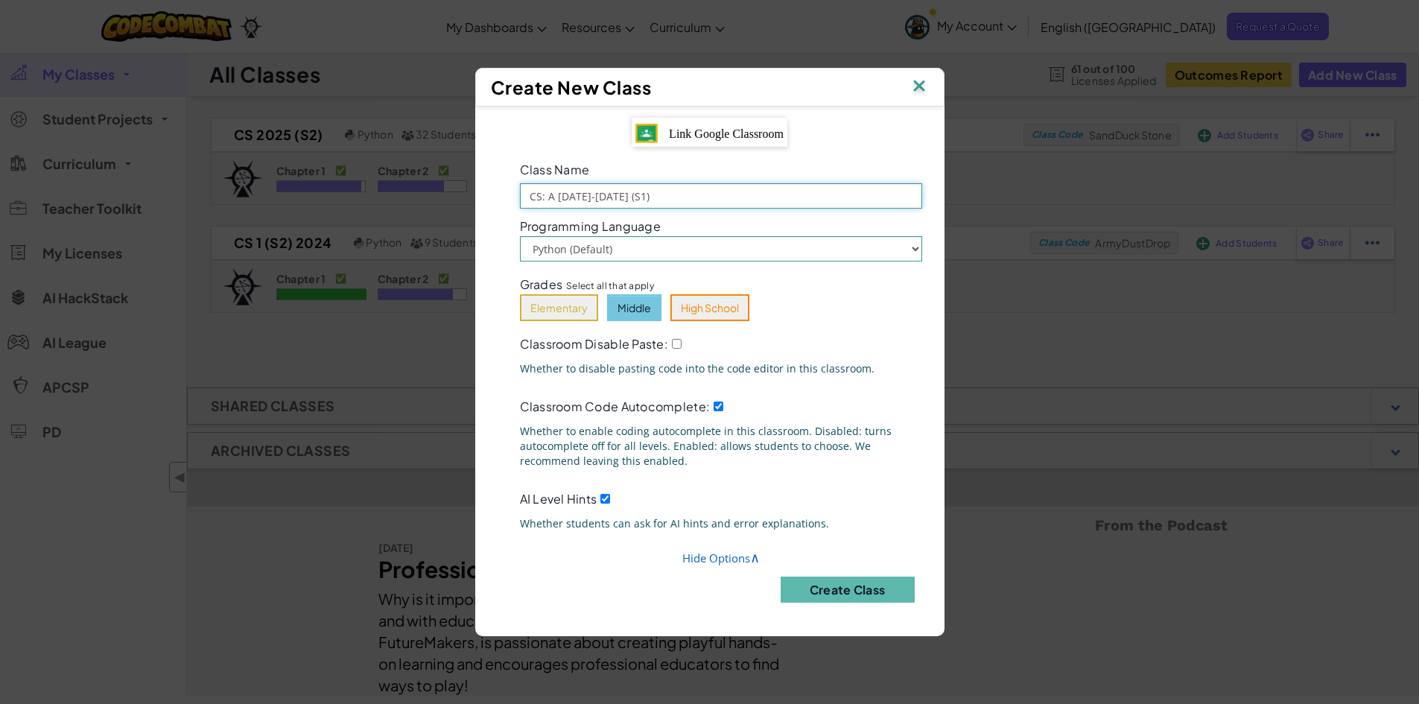
click at [550, 194] on input "CS: A 2025-2026 (S1)" at bounding box center [721, 195] width 402 height 25
click at [855, 587] on button "Create Class" at bounding box center [847, 589] width 134 height 26
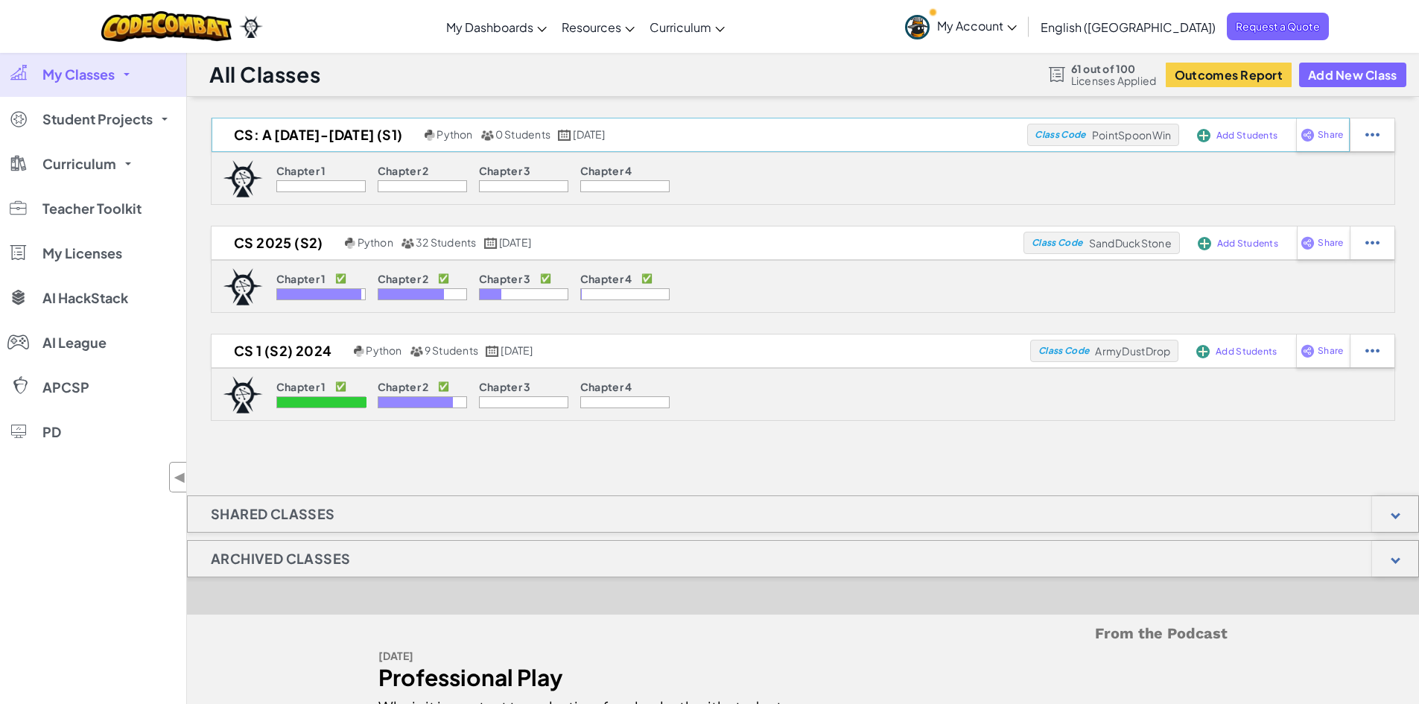
click at [1046, 135] on span "Class Code" at bounding box center [1059, 134] width 51 height 9
